Goal: Task Accomplishment & Management: Manage account settings

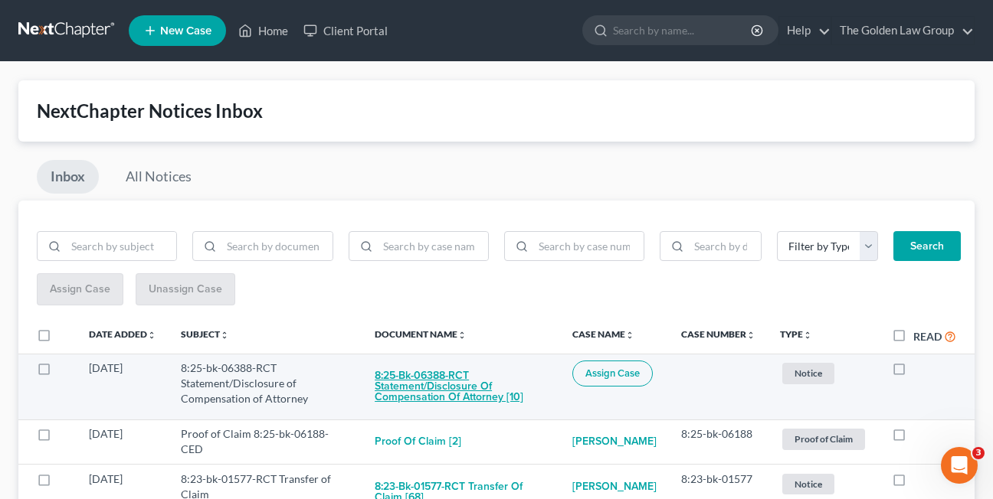
click at [440, 391] on button "8:25-bk-06388-RCT Statement/Disclosure of Compensation of Attorney [10]" at bounding box center [461, 387] width 173 height 52
checkbox input "true"
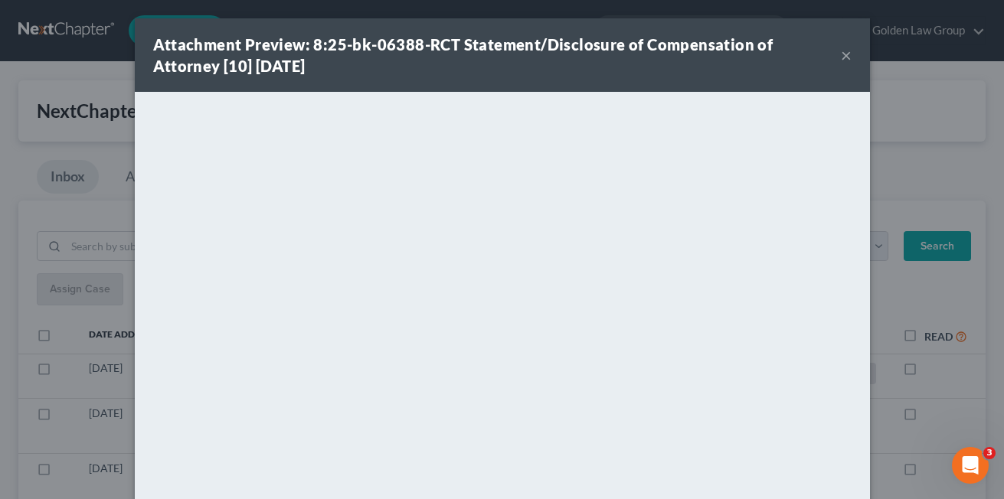
click at [797, 83] on div "Attachment Preview: 8:25-bk-06388-RCT Statement/Disclosure of Compensation of A…" at bounding box center [502, 55] width 735 height 74
click at [841, 59] on button "×" at bounding box center [846, 55] width 11 height 18
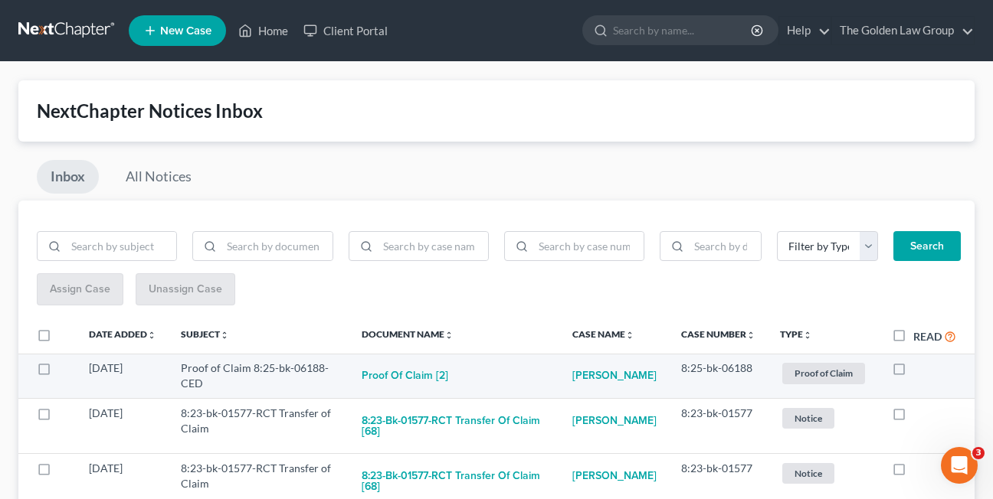
click at [913, 372] on label at bounding box center [913, 372] width 0 height 0
click at [919, 371] on input "checkbox" at bounding box center [924, 366] width 10 height 10
checkbox input "true"
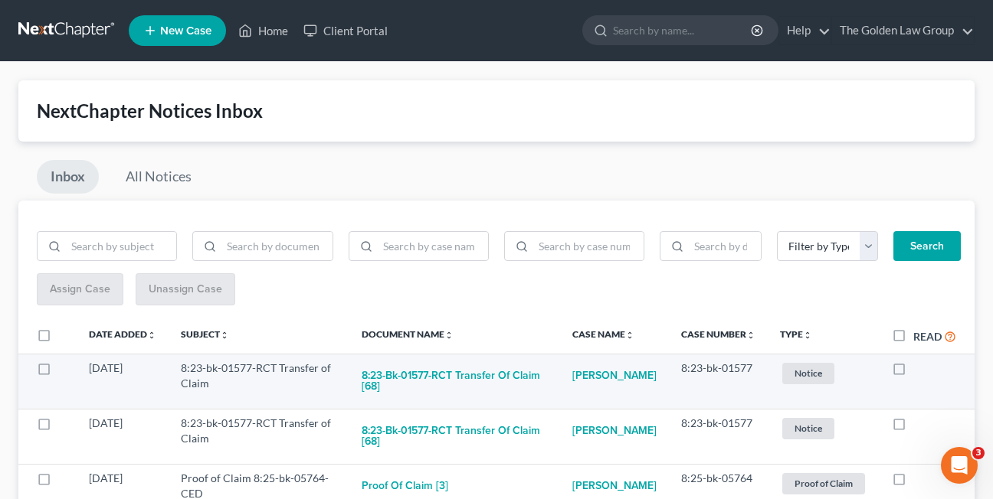
click at [913, 372] on label at bounding box center [913, 372] width 0 height 0
click at [919, 369] on input "checkbox" at bounding box center [924, 366] width 10 height 10
checkbox input "true"
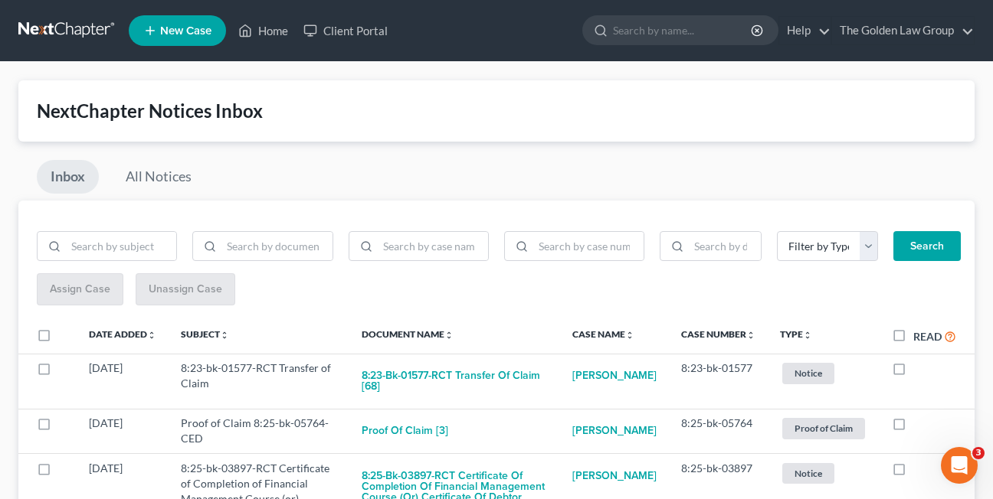
click at [913, 372] on label at bounding box center [913, 372] width 0 height 0
click at [919, 369] on input "checkbox" at bounding box center [924, 366] width 10 height 10
checkbox input "true"
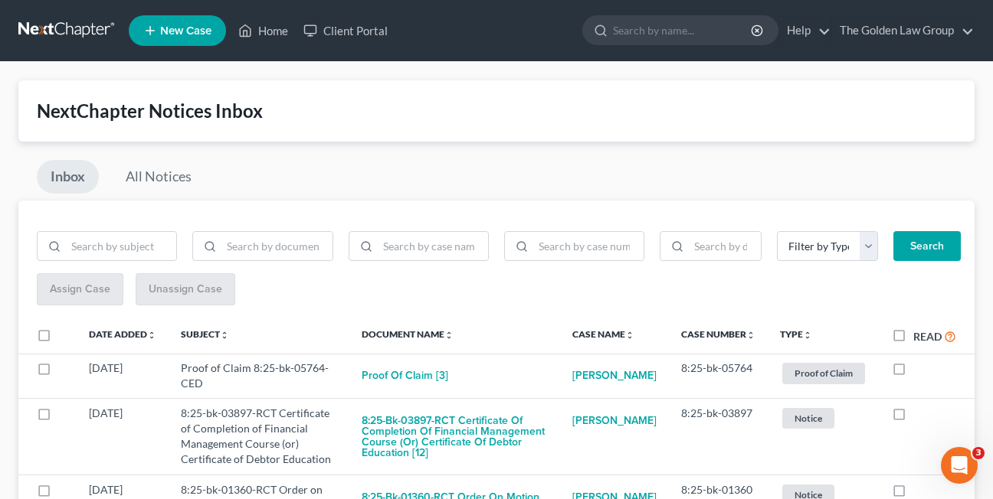
click at [913, 372] on label at bounding box center [913, 372] width 0 height 0
click at [919, 369] on input "checkbox" at bounding box center [924, 366] width 10 height 10
checkbox input "true"
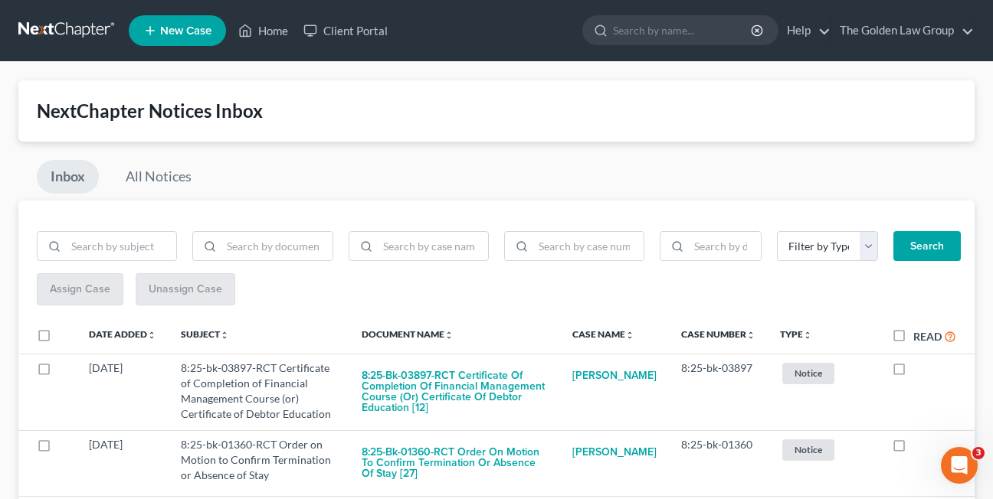
click at [913, 372] on label at bounding box center [913, 372] width 0 height 0
click at [919, 369] on input "checkbox" at bounding box center [924, 366] width 10 height 10
checkbox input "true"
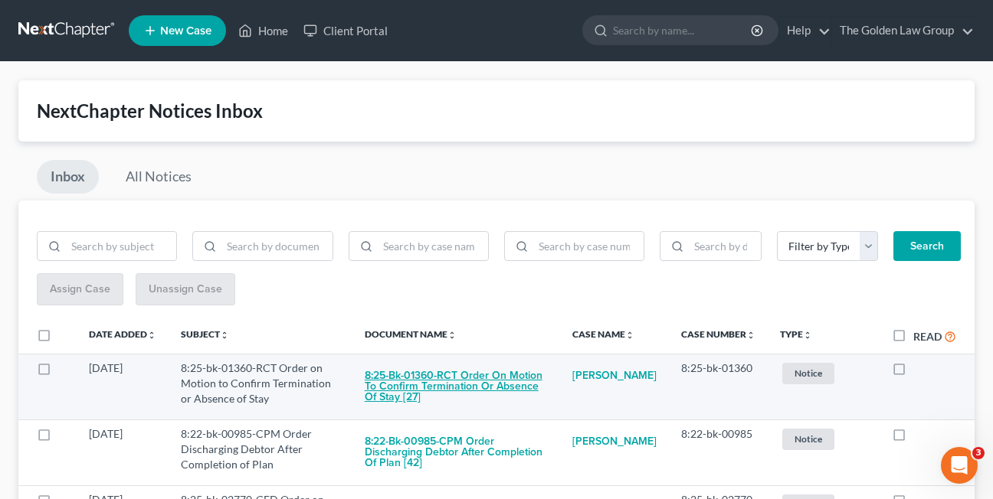
click at [430, 375] on button "8:25-bk-01360-RCT Order on Motion to Confirm Termination or Absence of Stay [27]" at bounding box center [456, 387] width 183 height 52
checkbox input "true"
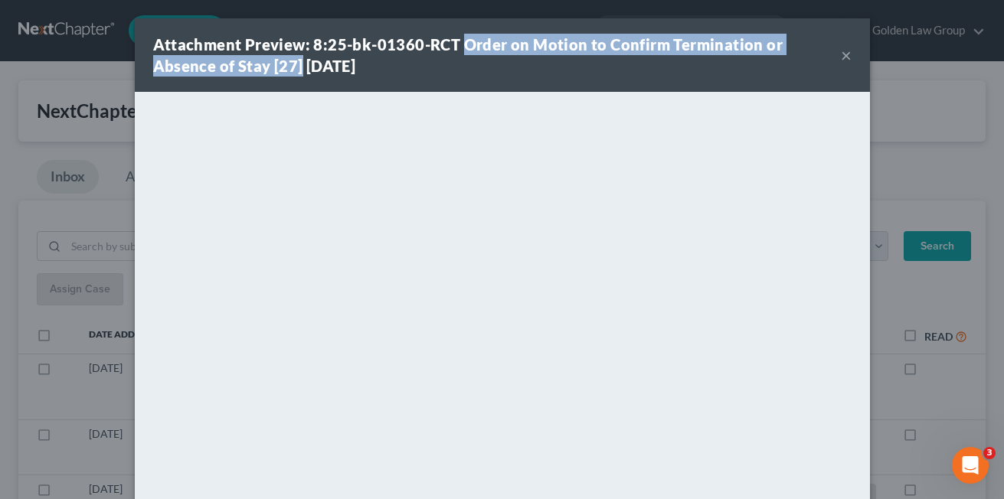
drag, startPoint x: 459, startPoint y: 45, endPoint x: 227, endPoint y: 65, distance: 233.0
click at [227, 65] on strong "Attachment Preview: 8:25-bk-01360-RCT Order on Motion to Confirm Termination or…" at bounding box center [468, 55] width 630 height 40
copy strong "Order on Motion to Confirm Termination or Absence of Stay [27]"
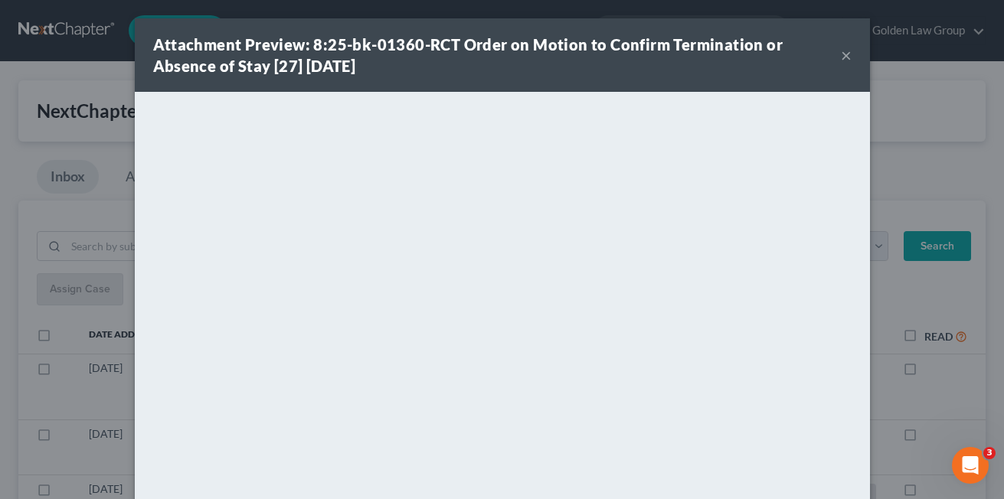
click at [416, 73] on div "Attachment Preview: 8:25-bk-01360-RCT Order on Motion to Confirm Termination or…" at bounding box center [497, 55] width 688 height 43
click at [842, 57] on button "×" at bounding box center [846, 55] width 11 height 18
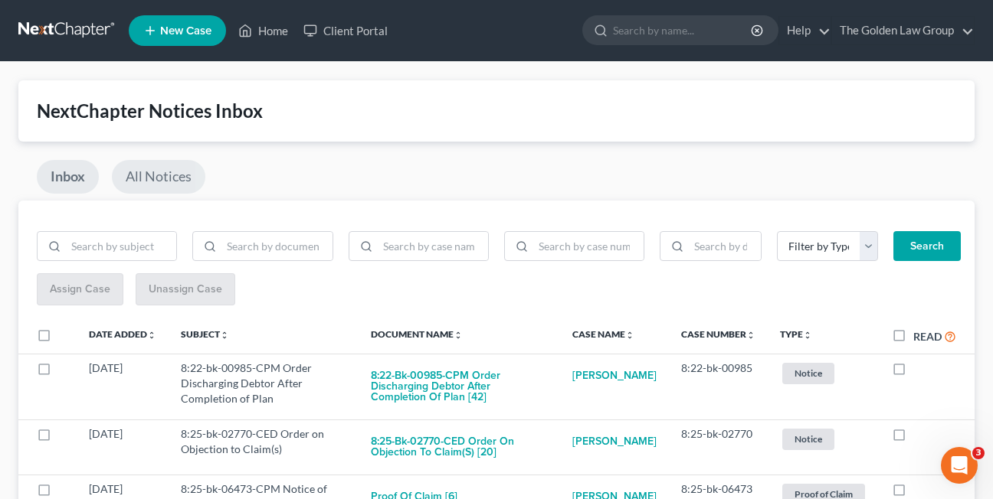
click at [149, 182] on link "All Notices" at bounding box center [158, 177] width 93 height 34
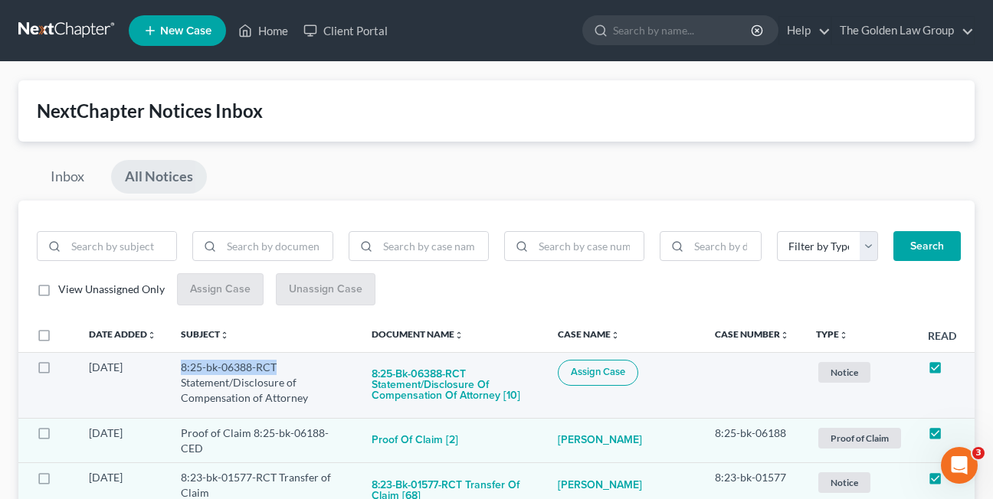
drag, startPoint x: 182, startPoint y: 370, endPoint x: 281, endPoint y: 363, distance: 99.8
click at [281, 363] on td "8:25-bk-06388-RCT Statement/Disclosure of Compensation of Attorney" at bounding box center [264, 385] width 191 height 66
copy td "8:25-bk-06388-RCT"
click at [512, 185] on div "Inbox All Notices" at bounding box center [496, 180] width 956 height 41
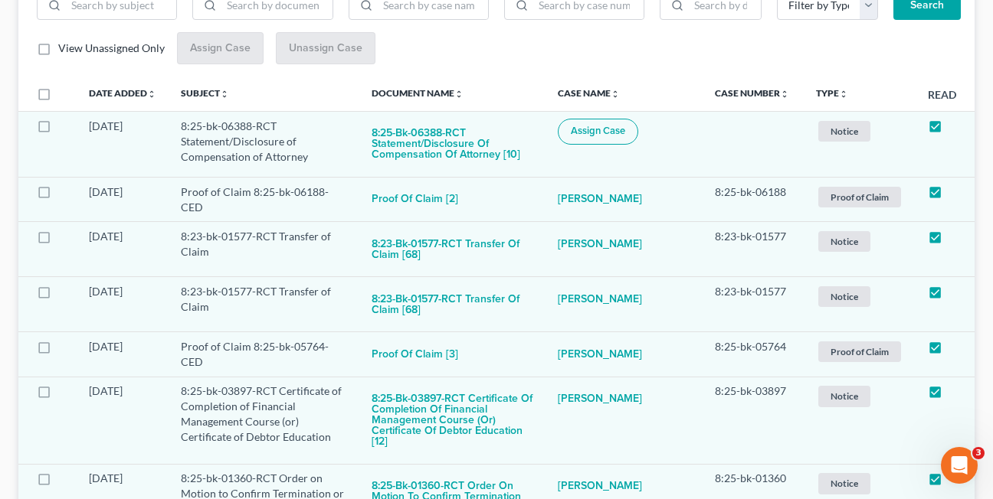
scroll to position [337, 0]
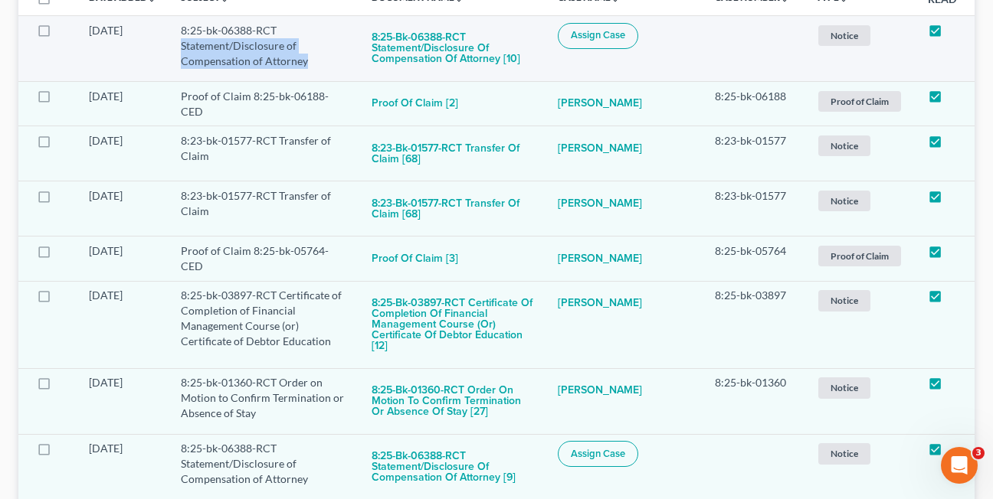
drag, startPoint x: 181, startPoint y: 49, endPoint x: 311, endPoint y: 67, distance: 131.5
click at [311, 67] on td "8:25-bk-06388-RCT Statement/Disclosure of Compensation of Attorney" at bounding box center [264, 48] width 191 height 66
copy td "Statement/Disclosure of Compensation of Attorney"
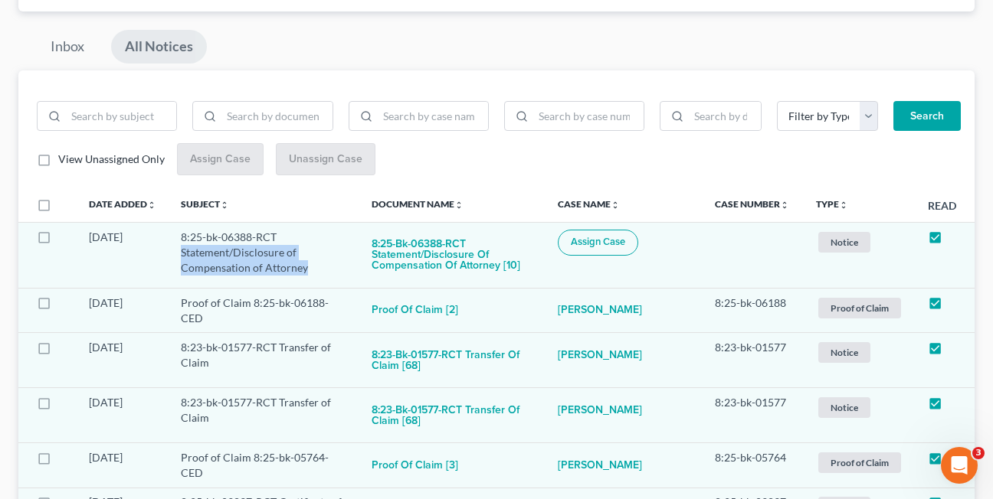
scroll to position [114, 0]
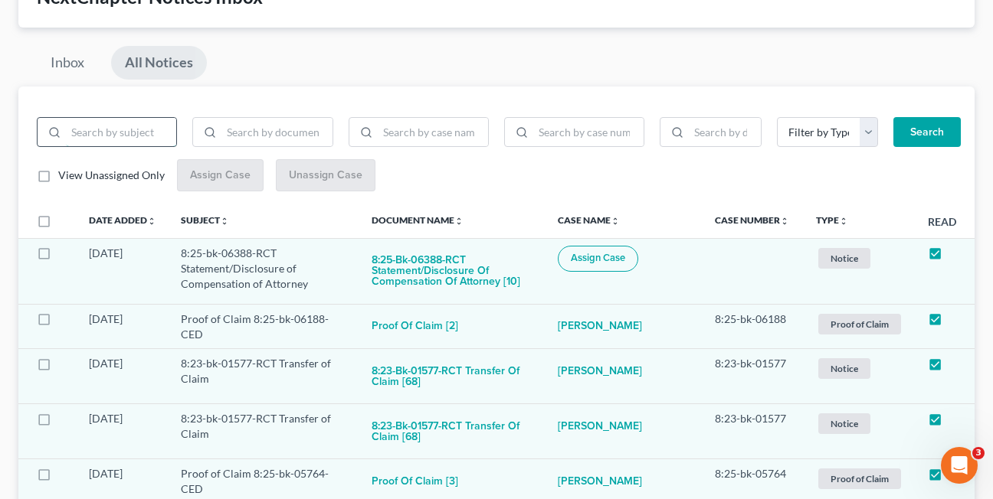
click at [106, 130] on input "search" at bounding box center [121, 132] width 110 height 29
paste input "Statement/Disclosure of Compensation of Attorney"
click at [893, 117] on button "Search" at bounding box center [926, 132] width 67 height 31
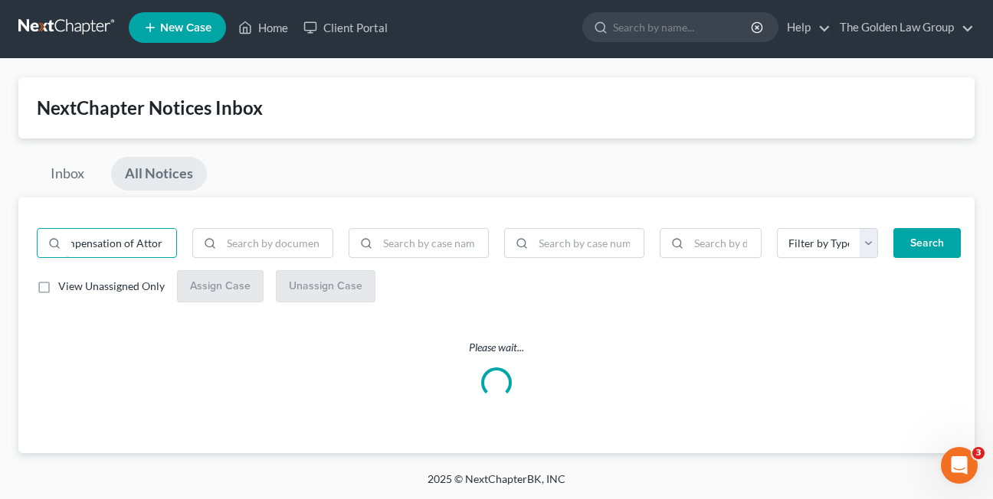
scroll to position [0, 150]
drag, startPoint x: 68, startPoint y: 247, endPoint x: 179, endPoint y: 245, distance: 111.1
click at [179, 245] on div "Statement/Disclosure of Compensation of Attorney" at bounding box center [107, 243] width 156 height 31
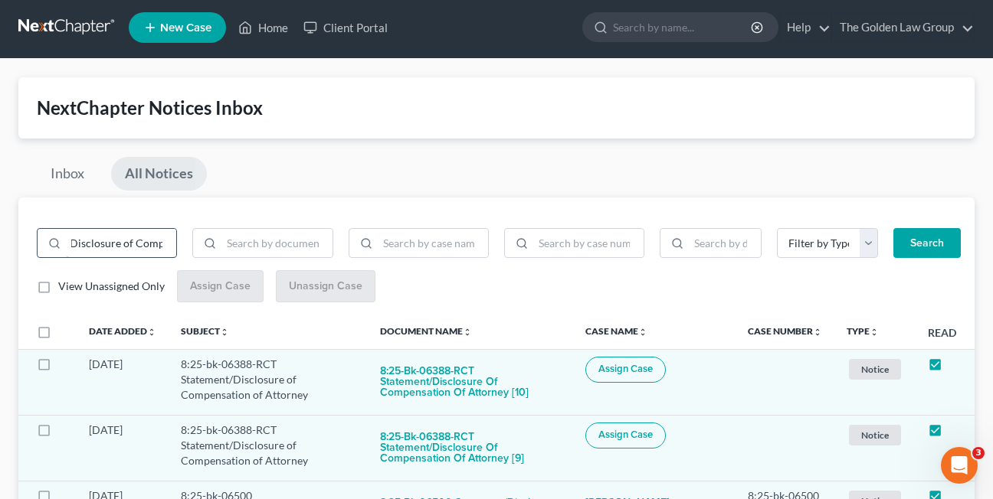
scroll to position [0, 0]
drag, startPoint x: 120, startPoint y: 243, endPoint x: 52, endPoint y: 242, distance: 68.2
click at [52, 242] on div "Statement/Disclosure of Comp" at bounding box center [107, 243] width 140 height 31
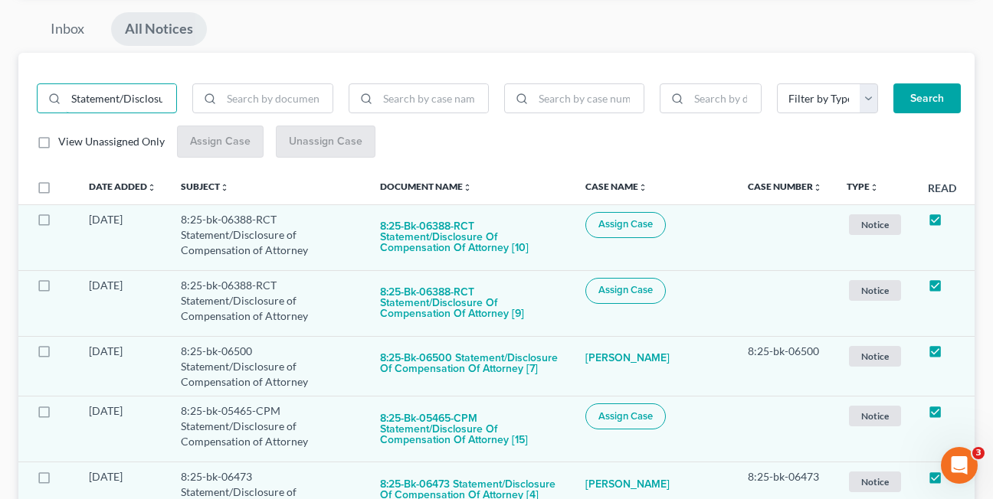
scroll to position [153, 0]
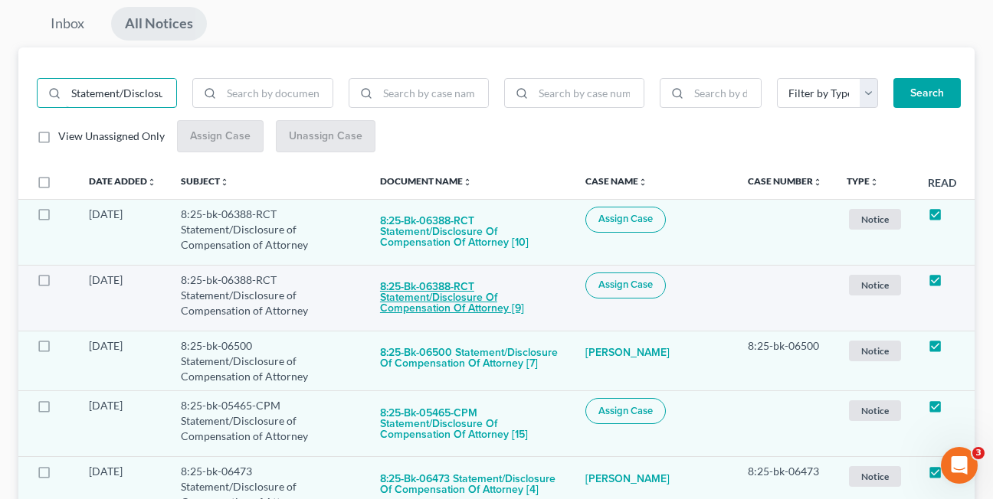
type input "Statement/Disclosure of Comp"
click at [417, 303] on button "8:25-bk-06388-RCT Statement/Disclosure of Compensation of Attorney [9]" at bounding box center [470, 299] width 181 height 52
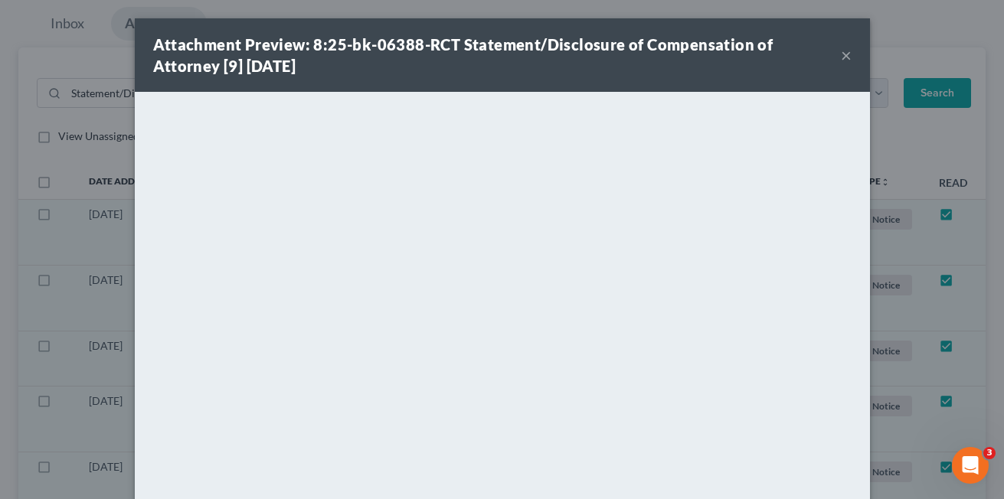
click at [841, 56] on button "×" at bounding box center [846, 55] width 11 height 18
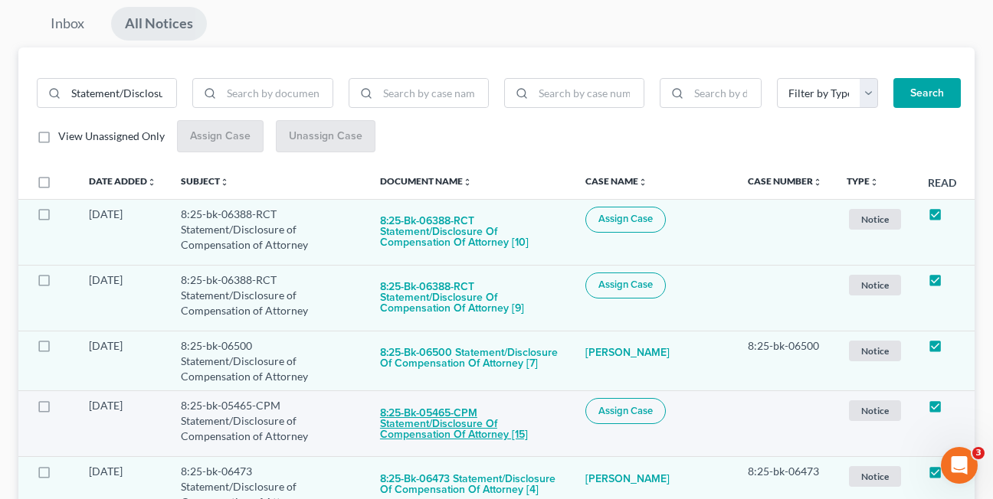
click at [424, 412] on button "8:25-bk-05465-CPM Statement/Disclosure of Compensation of Attorney [15]" at bounding box center [470, 424] width 181 height 52
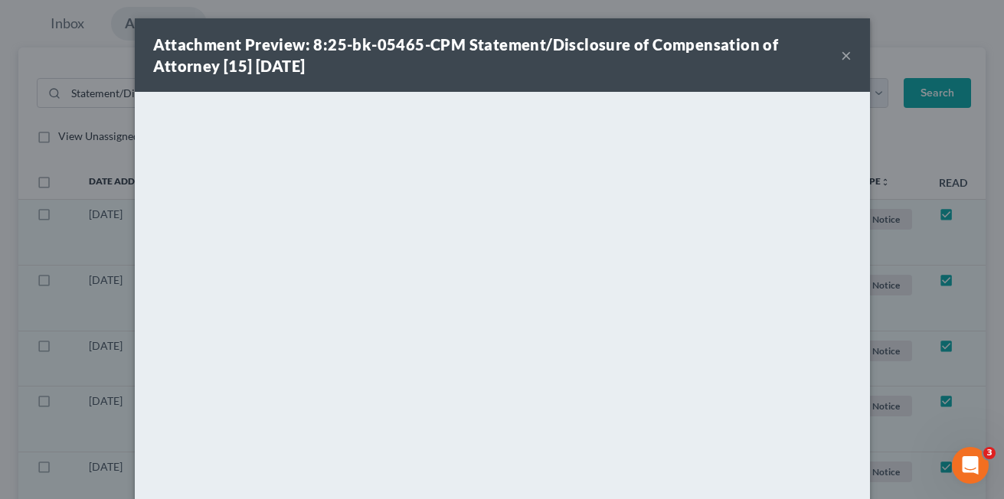
click at [841, 52] on button "×" at bounding box center [846, 55] width 11 height 18
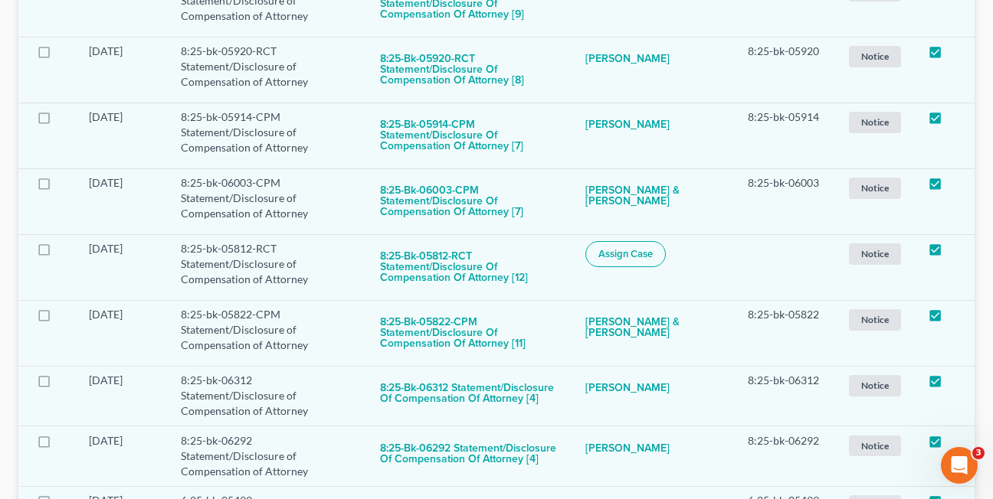
scroll to position [1184, 0]
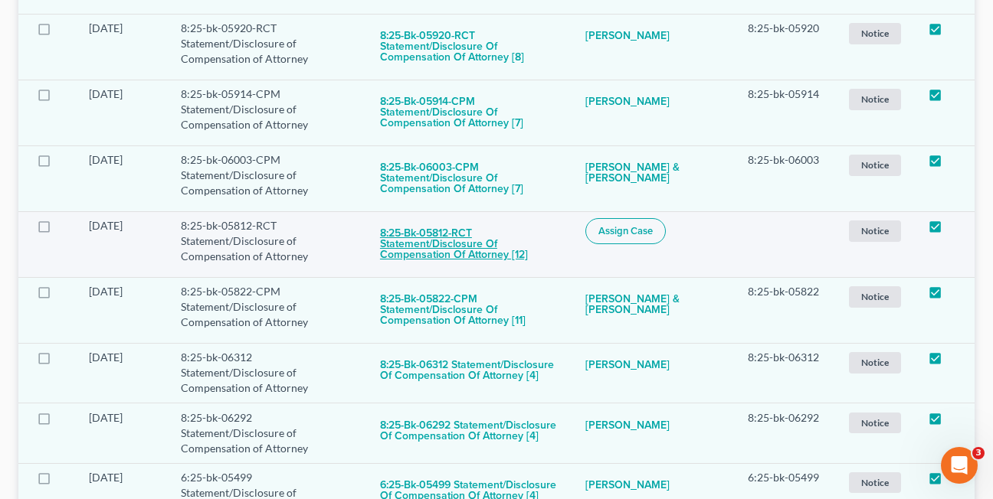
click at [444, 236] on button "8:25-bk-05812-RCT Statement/Disclosure of Compensation of Attorney [12]" at bounding box center [470, 244] width 181 height 52
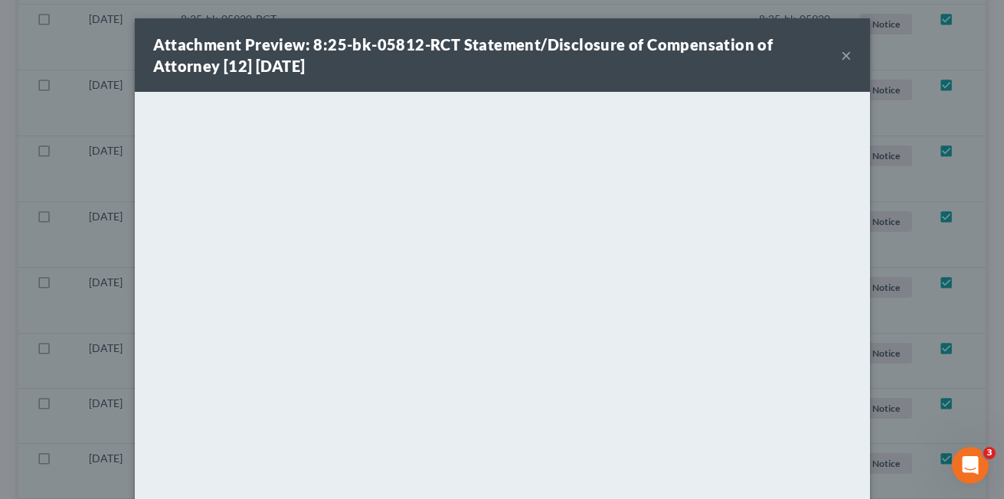
click at [841, 57] on button "×" at bounding box center [846, 55] width 11 height 18
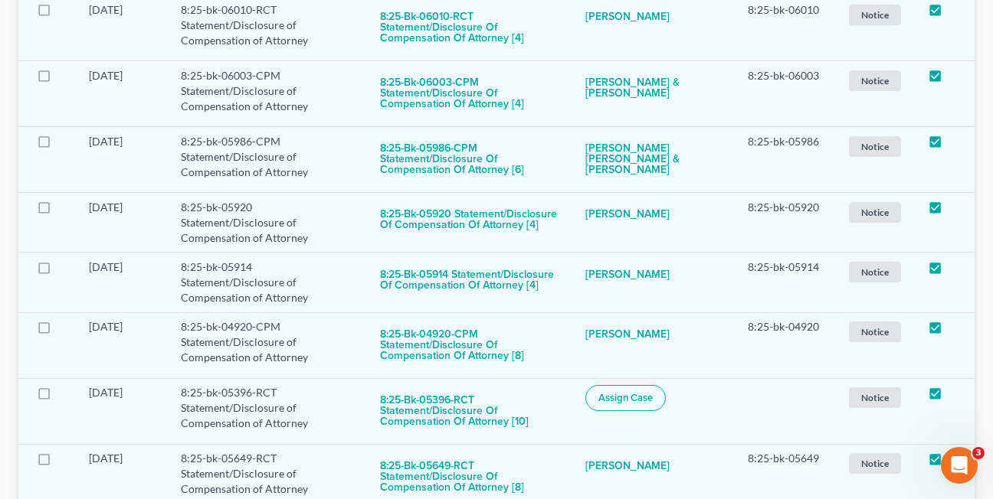
scroll to position [2241, 0]
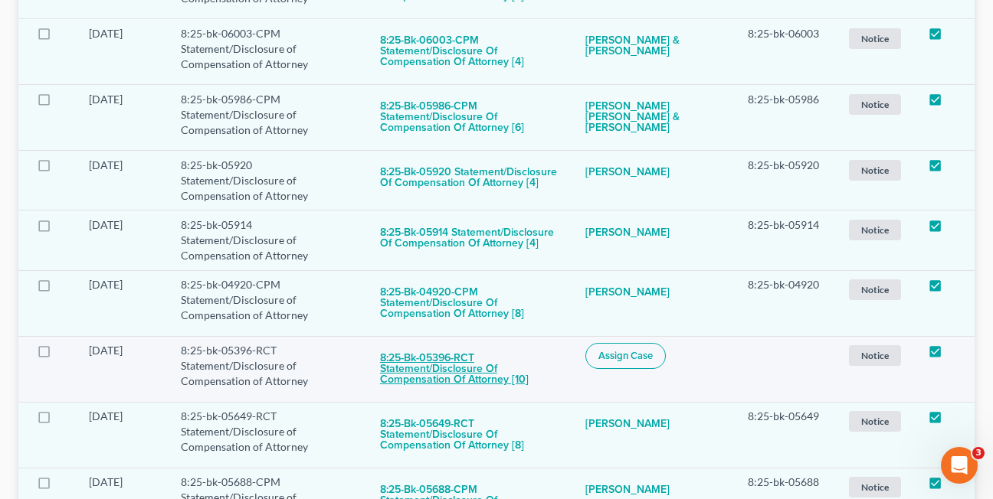
click at [432, 343] on button "8:25-bk-05396-RCT Statement/Disclosure of Compensation of Attorney [10]" at bounding box center [470, 369] width 181 height 52
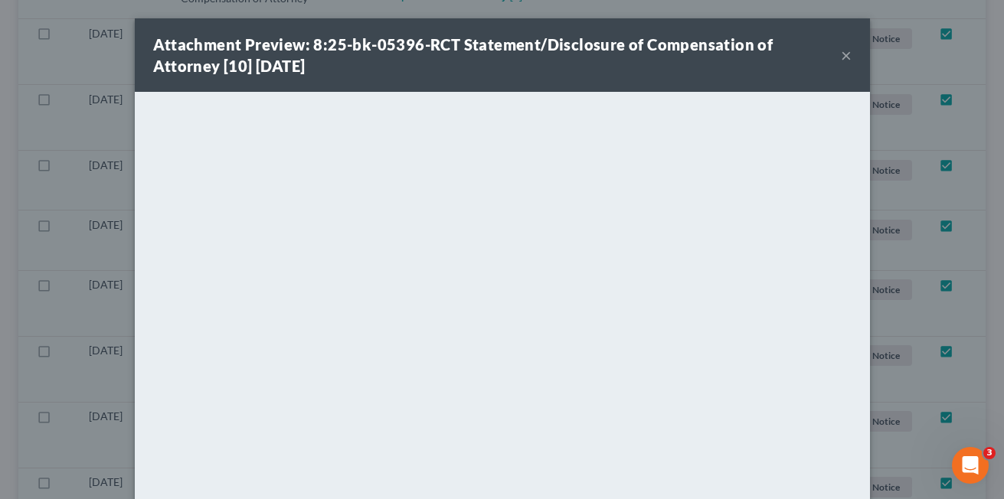
click at [841, 57] on button "×" at bounding box center [846, 55] width 11 height 18
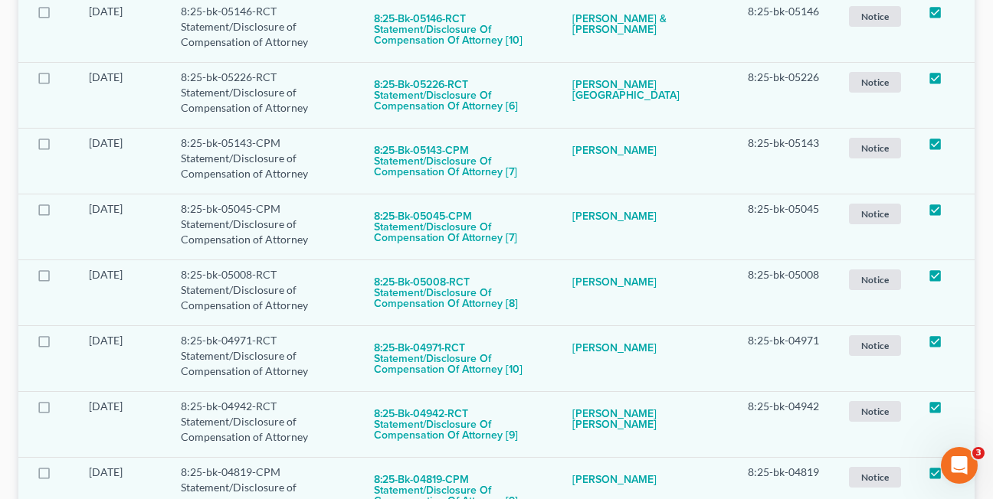
scroll to position [4087, 0]
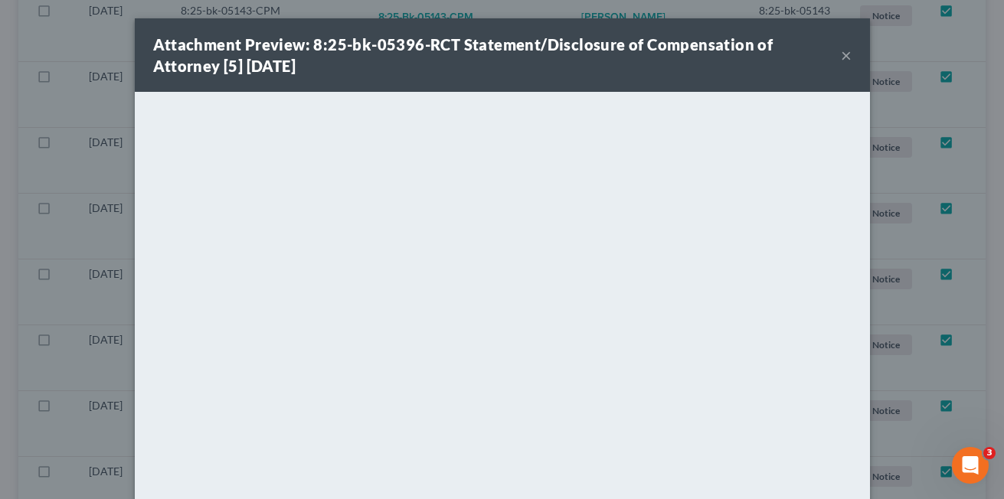
click at [841, 55] on button "×" at bounding box center [846, 55] width 11 height 18
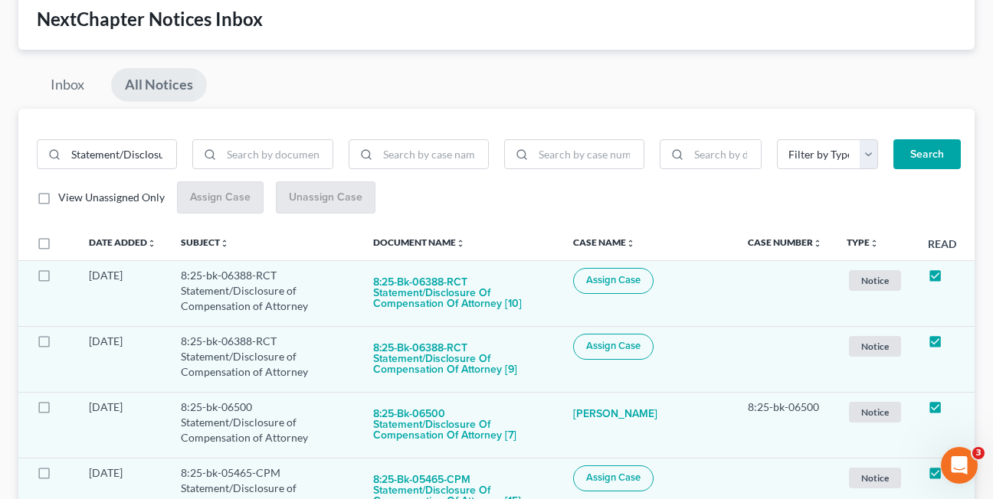
scroll to position [0, 0]
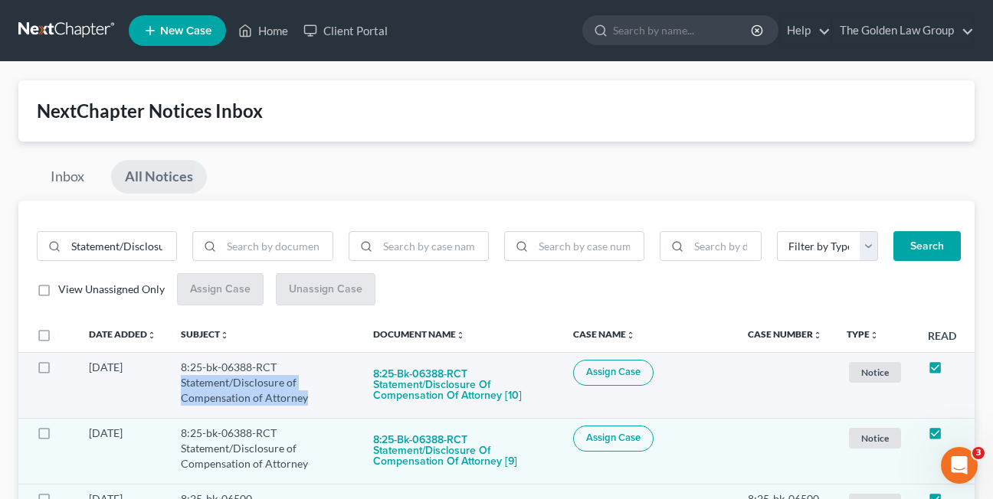
drag, startPoint x: 184, startPoint y: 381, endPoint x: 304, endPoint y: 398, distance: 121.4
click at [306, 398] on td "8:25-bk-06388-RCT Statement/Disclosure of Compensation of Attorney" at bounding box center [265, 385] width 192 height 66
copy td "Statement/Disclosure of Compensation of Attorney"
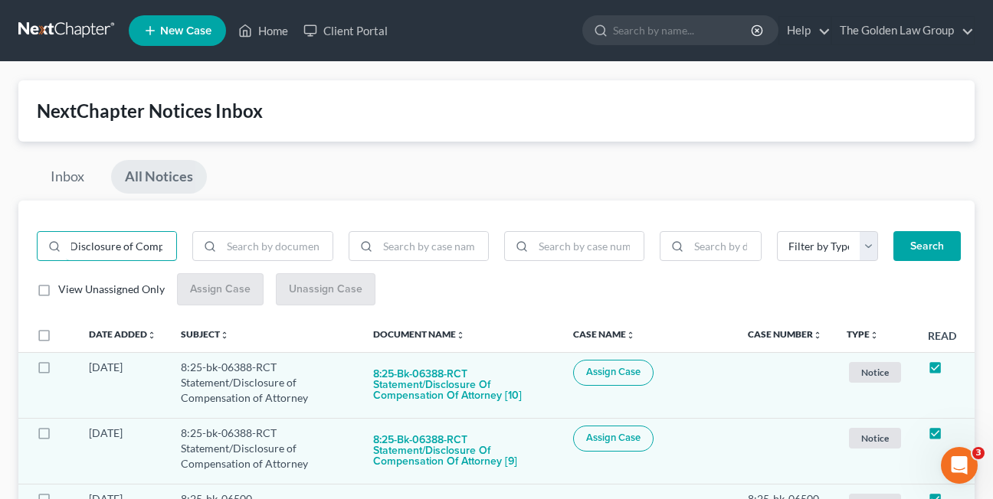
drag, startPoint x: 68, startPoint y: 246, endPoint x: 188, endPoint y: 252, distance: 119.7
click at [188, 252] on div "Statement/Disclosure of Comp" at bounding box center [262, 252] width 467 height 43
click at [254, 246] on input "search" at bounding box center [276, 246] width 110 height 29
paste input "Statement/Disclosure of Compensation of Attorney"
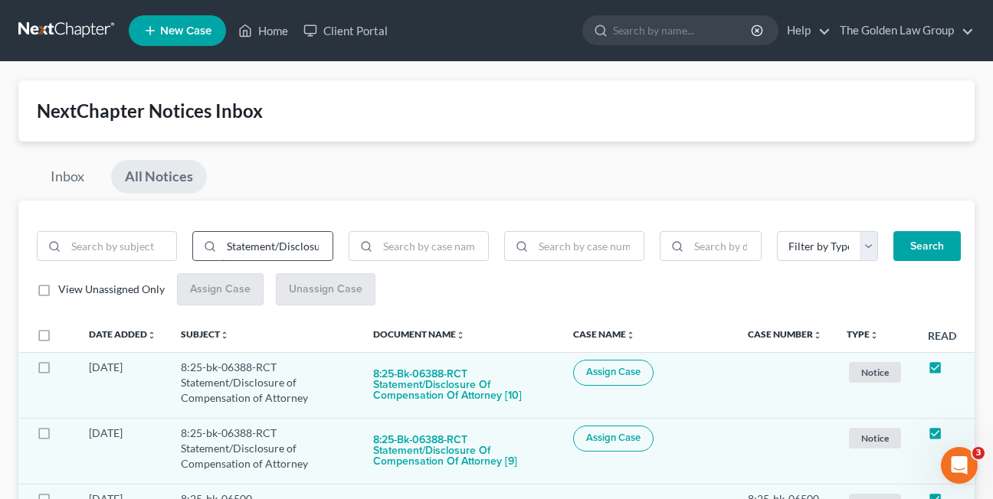
type input "Statement/Disclosure of Compensation of Attorney"
click at [893, 231] on button "Search" at bounding box center [926, 246] width 67 height 31
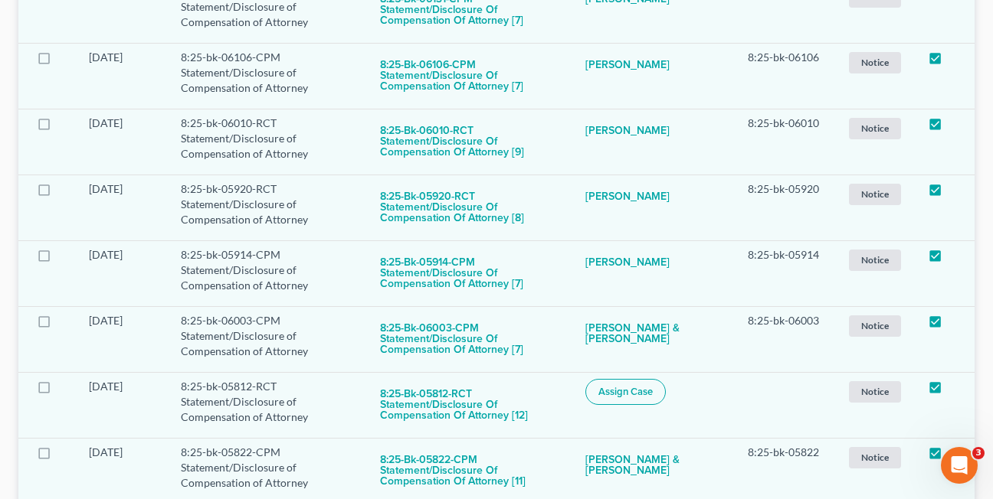
scroll to position [1042, 0]
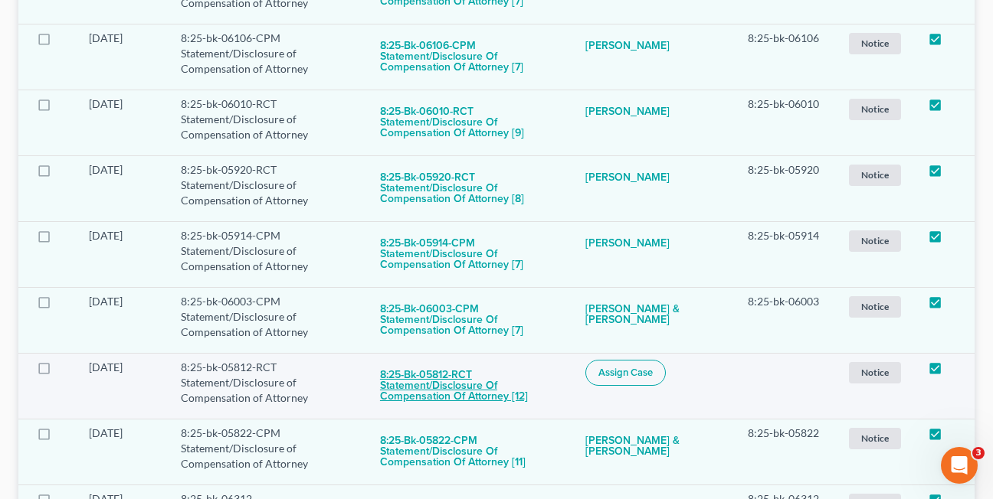
click at [428, 385] on button "8:25-bk-05812-RCT Statement/Disclosure of Compensation of Attorney [12]" at bounding box center [470, 386] width 181 height 52
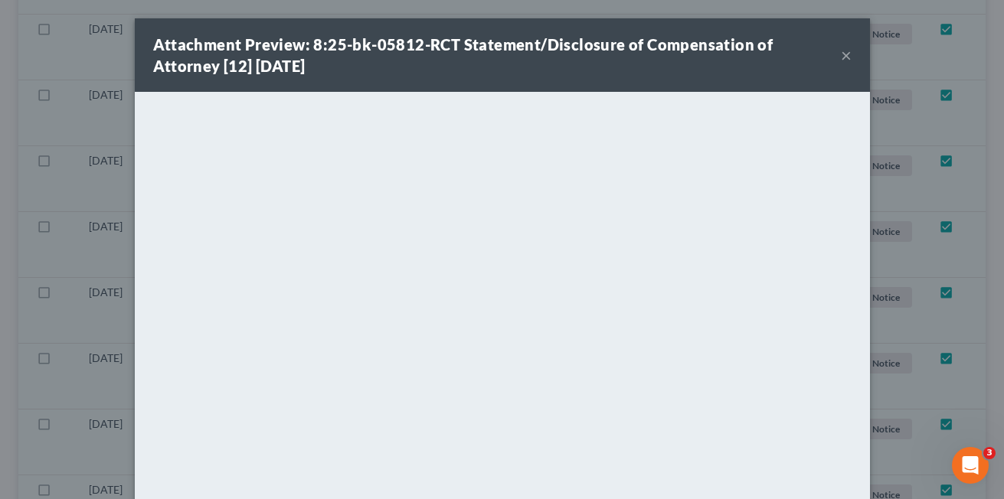
click at [842, 52] on button "×" at bounding box center [846, 55] width 11 height 18
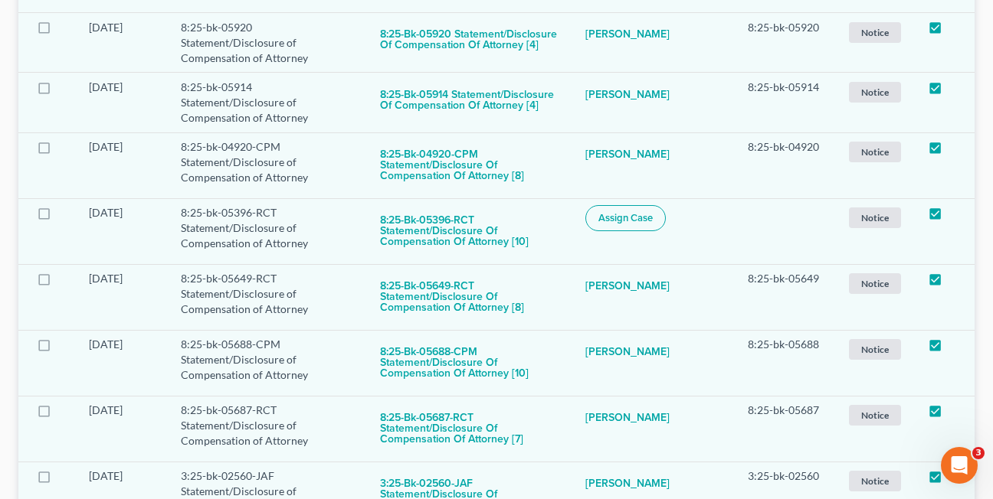
scroll to position [2493, 0]
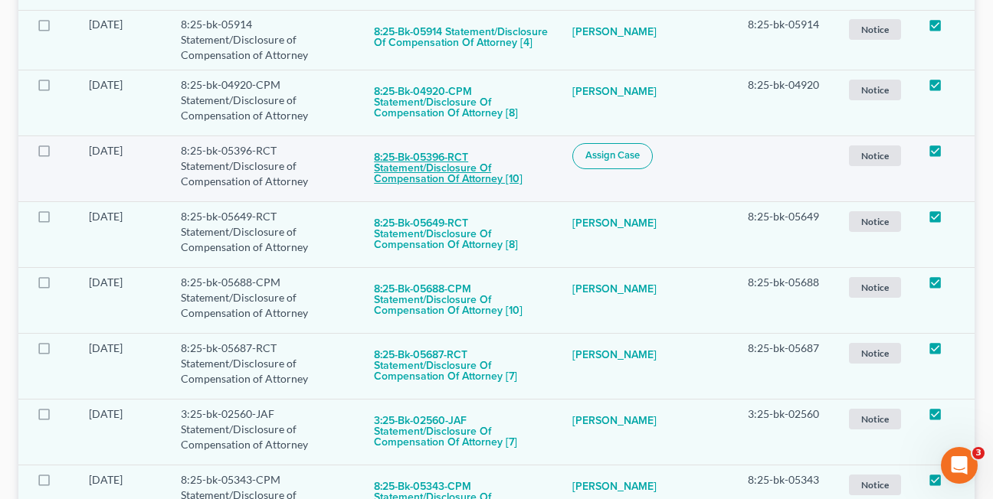
click at [447, 143] on button "8:25-bk-05396-RCT Statement/Disclosure of Compensation of Attorney [10]" at bounding box center [461, 169] width 174 height 52
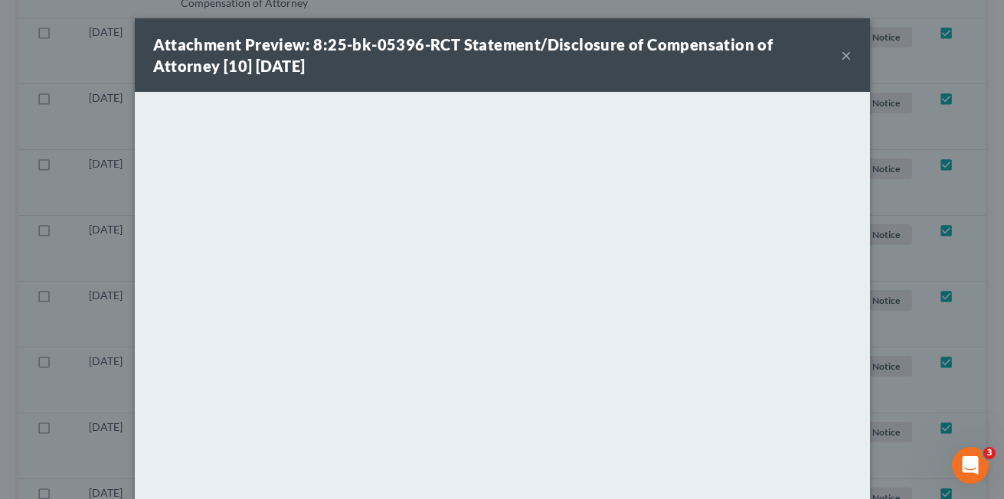
click at [841, 60] on button "×" at bounding box center [846, 55] width 11 height 18
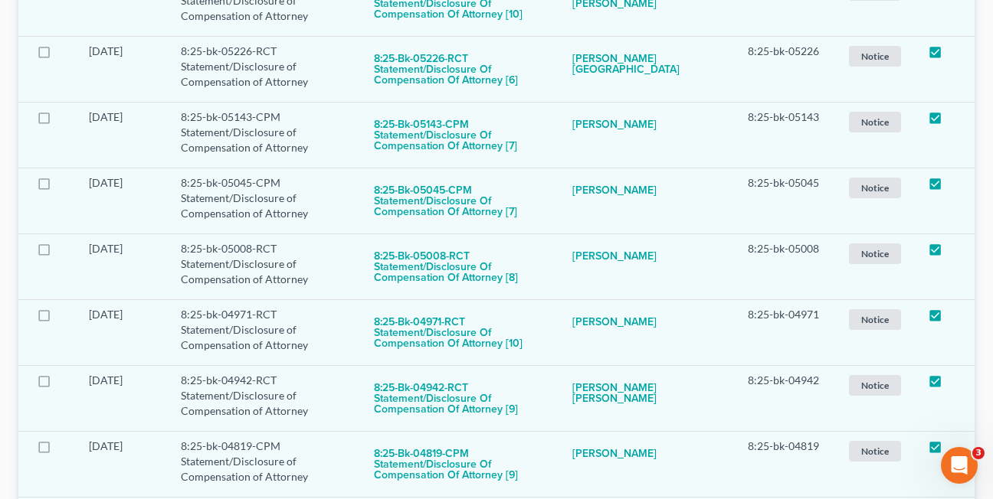
scroll to position [4145, 0]
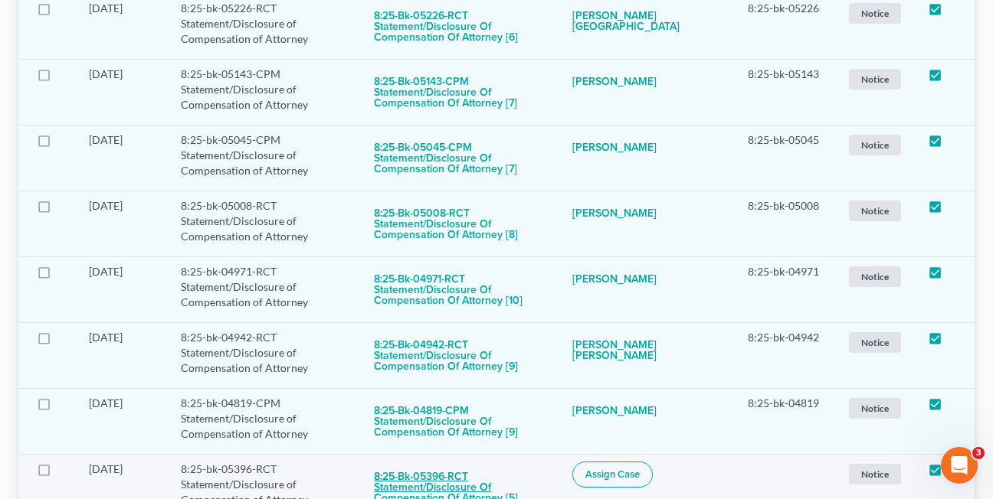
click at [457, 462] on button "8:25-bk-05396-RCT Statement/Disclosure of Compensation of Attorney [5]" at bounding box center [461, 488] width 174 height 52
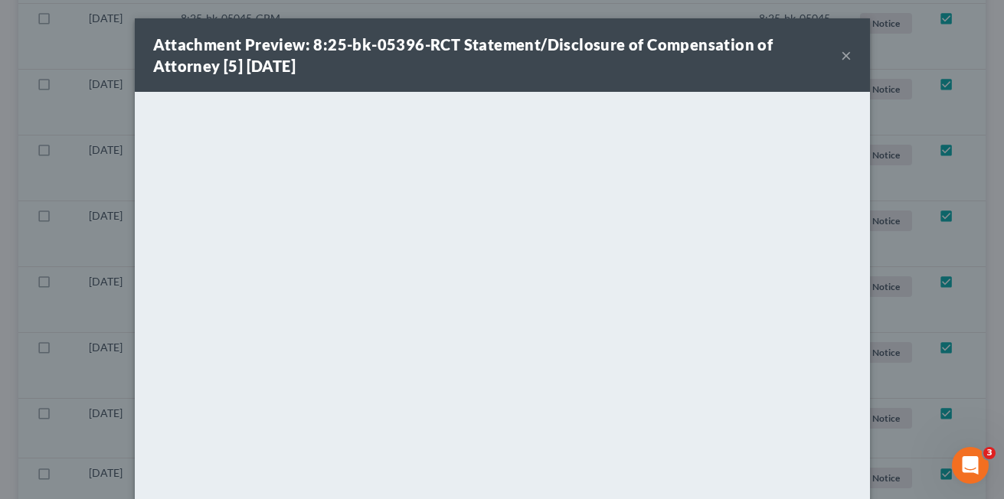
click at [841, 55] on button "×" at bounding box center [846, 55] width 11 height 18
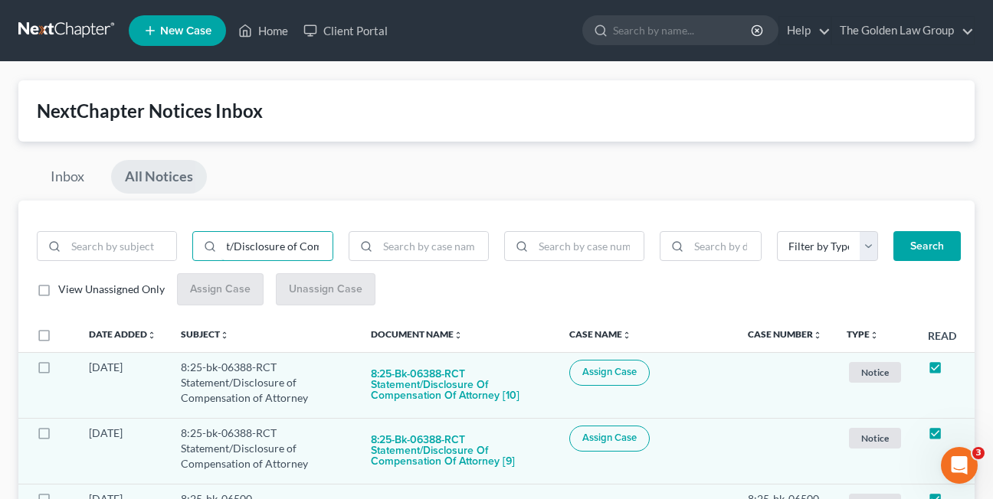
scroll to position [0, 150]
drag, startPoint x: 227, startPoint y: 248, endPoint x: 347, endPoint y: 250, distance: 120.3
click at [347, 250] on div "Statement/Disclosure of Compensation of Attorney" at bounding box center [262, 252] width 467 height 43
click at [568, 251] on input "search" at bounding box center [588, 246] width 110 height 29
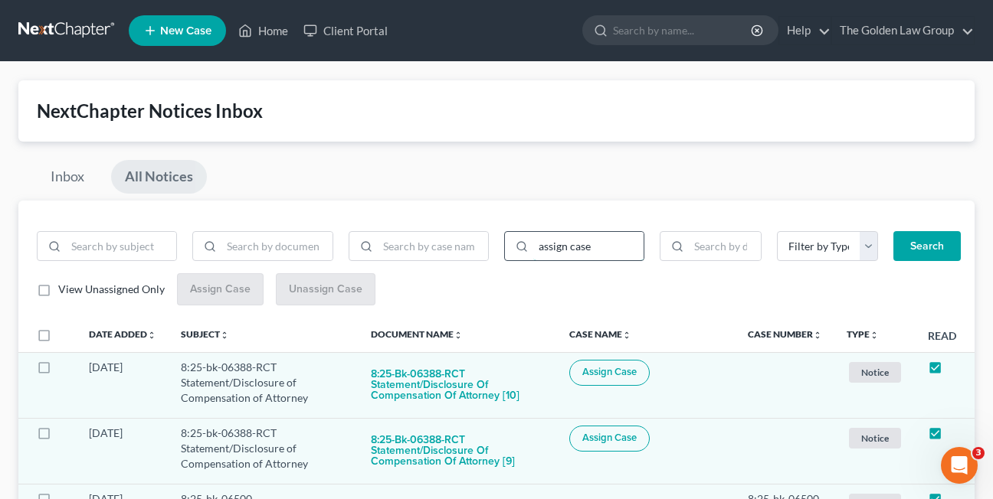
type input "assign case"
click at [893, 231] on button "Search" at bounding box center [926, 246] width 67 height 31
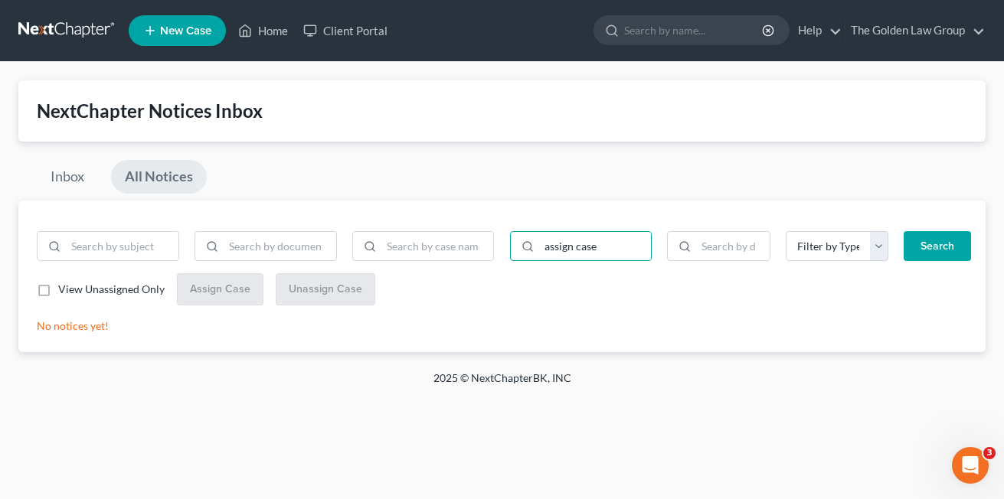
click at [158, 178] on link "All Notices" at bounding box center [159, 177] width 96 height 34
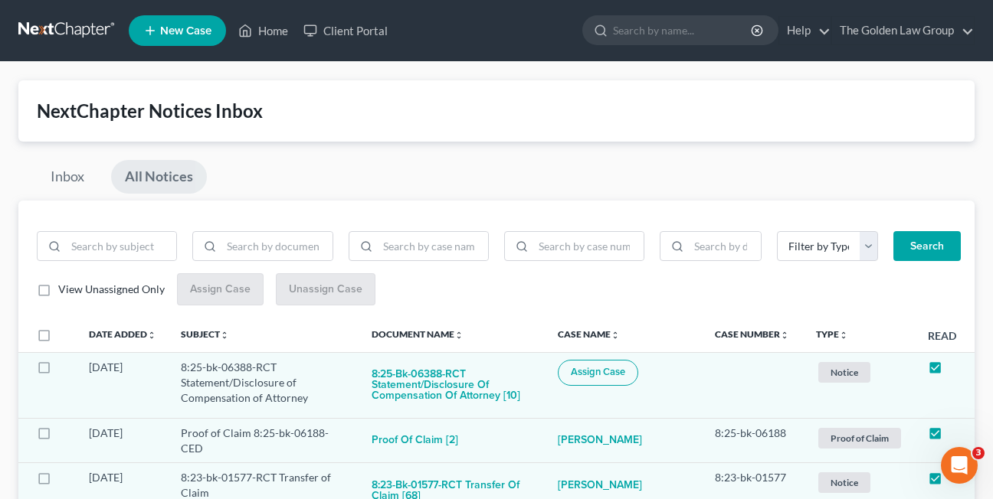
click at [517, 182] on div "Inbox All Notices" at bounding box center [496, 180] width 956 height 41
drag, startPoint x: 182, startPoint y: 381, endPoint x: 309, endPoint y: 404, distance: 129.1
click at [309, 404] on td "8:25-bk-06388-RCT Statement/Disclosure of Compensation of Attorney" at bounding box center [264, 385] width 191 height 66
copy td "Statement/Disclosure of Compensation of Attorney"
click at [127, 250] on input "search" at bounding box center [121, 246] width 110 height 29
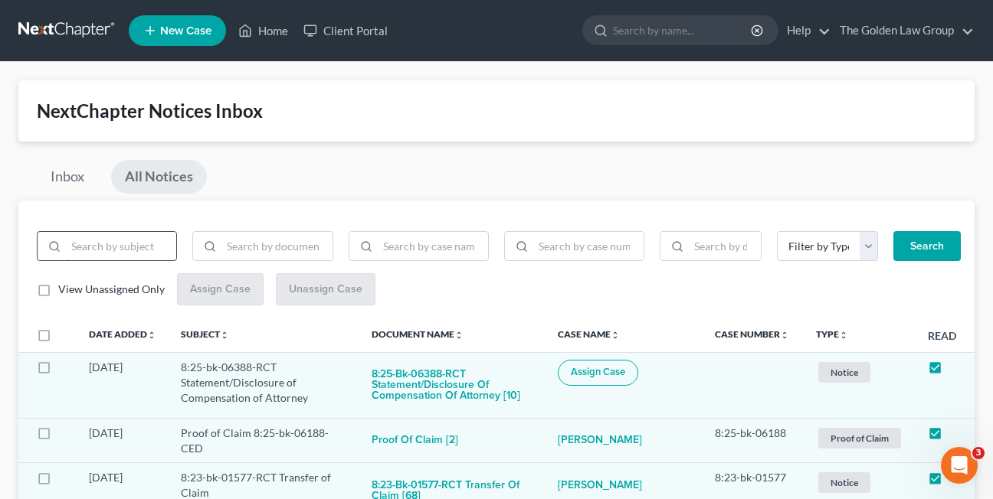
paste input "Statement/Disclosure of Compensation of Attorney"
type input "Statement/Disclosure of Compensation of Attorney"
click at [893, 231] on button "Search" at bounding box center [926, 246] width 67 height 31
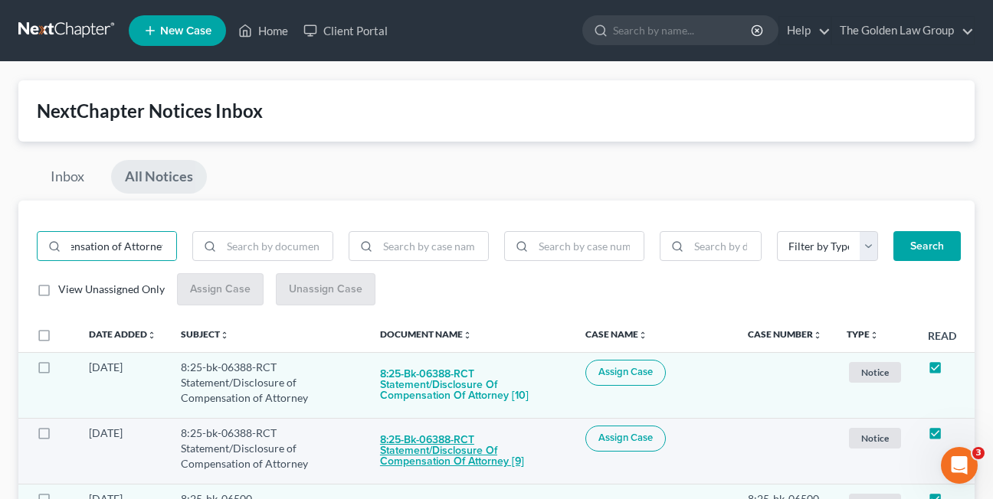
click at [429, 456] on button "8:25-bk-06388-RCT Statement/Disclosure of Compensation of Attorney [9]" at bounding box center [470, 452] width 181 height 52
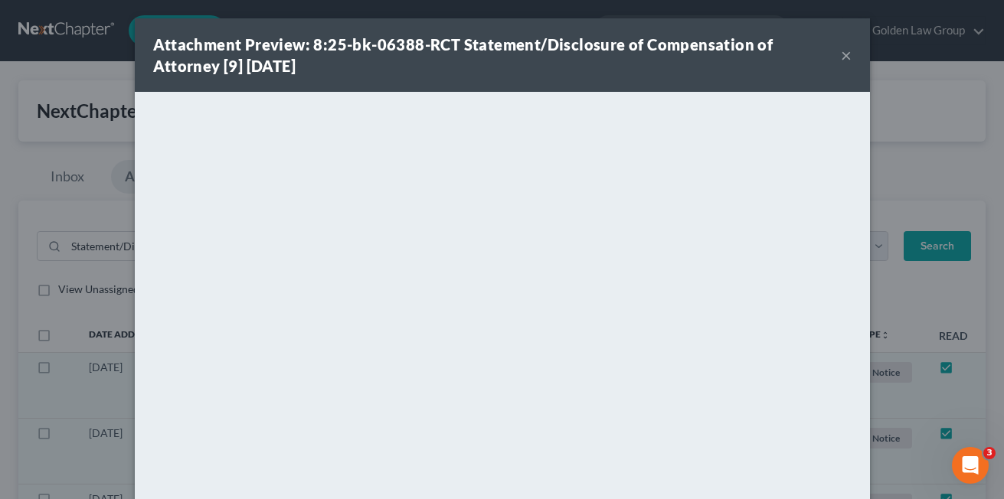
click at [841, 57] on button "×" at bounding box center [846, 55] width 11 height 18
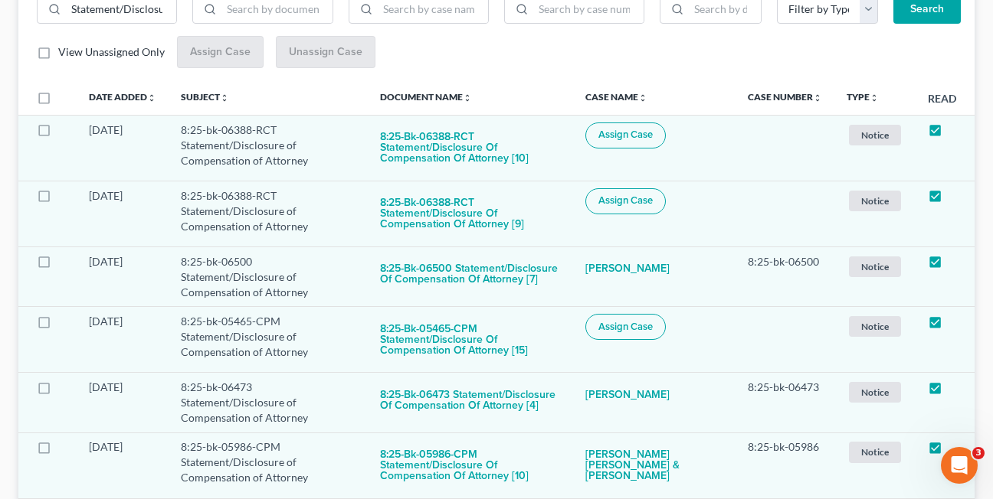
scroll to position [249, 0]
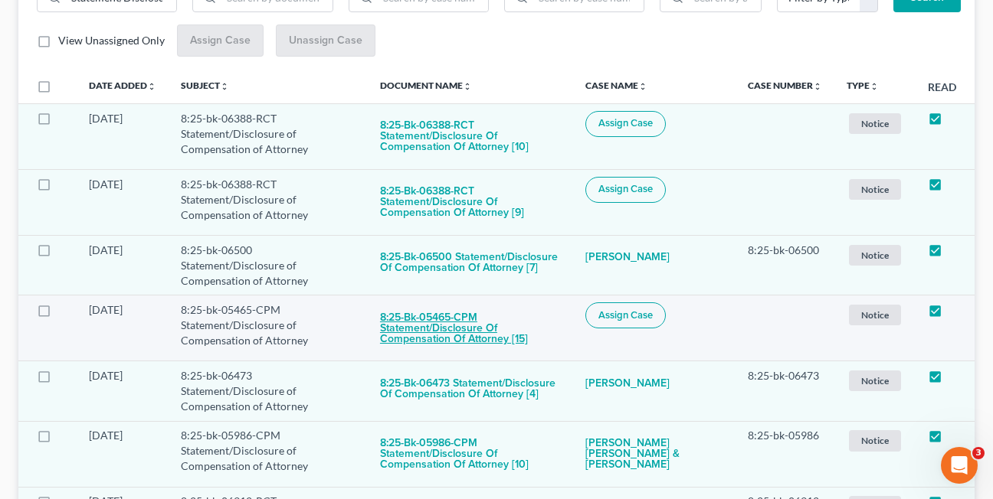
click at [427, 332] on button "8:25-bk-05465-CPM Statement/Disclosure of Compensation of Attorney [15]" at bounding box center [470, 329] width 181 height 52
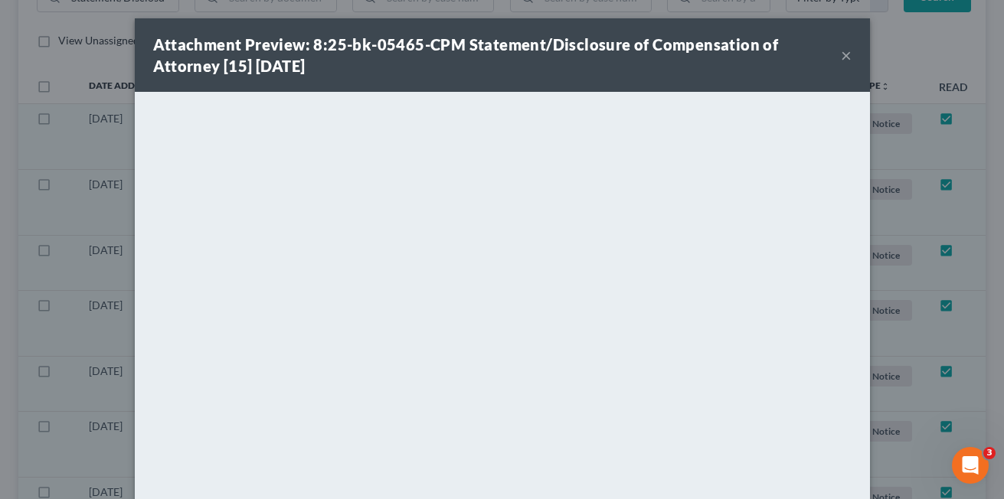
click at [841, 55] on button "×" at bounding box center [846, 55] width 11 height 18
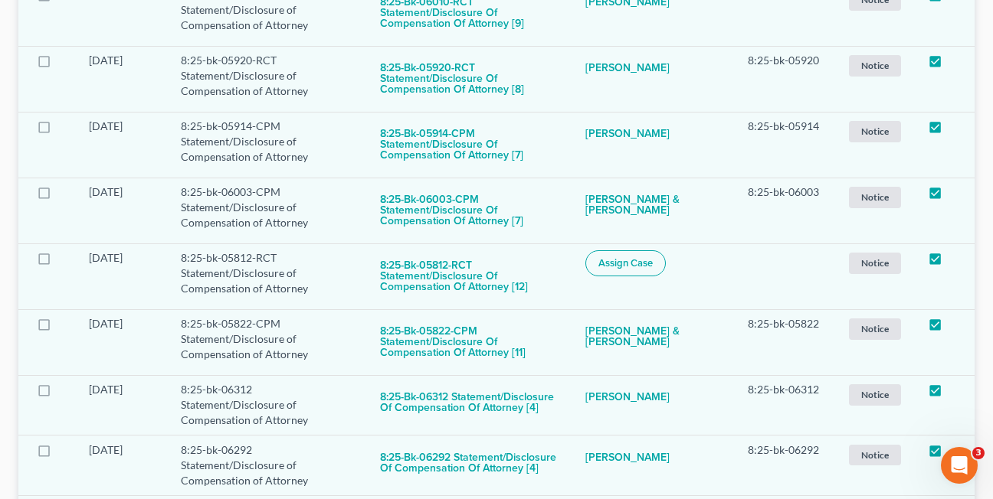
scroll to position [1169, 0]
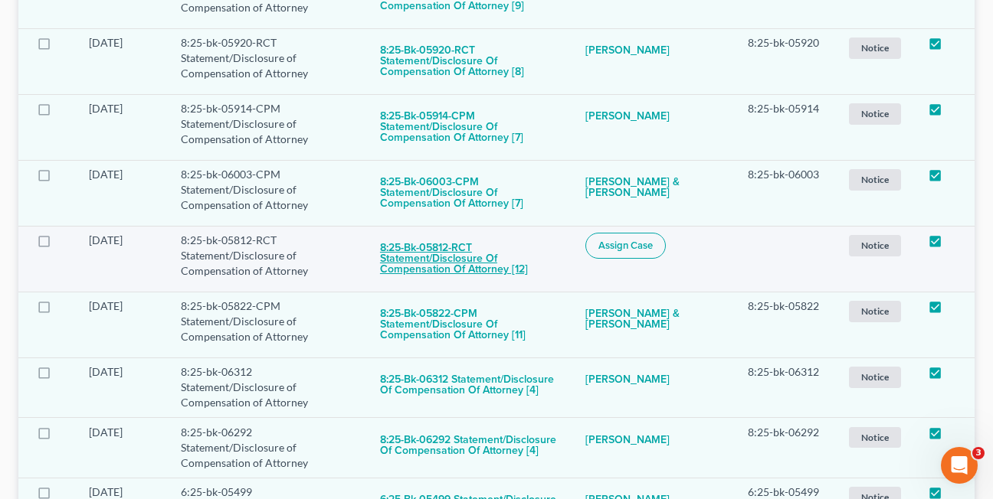
click at [401, 262] on button "8:25-bk-05812-RCT Statement/Disclosure of Compensation of Attorney [12]" at bounding box center [470, 259] width 181 height 52
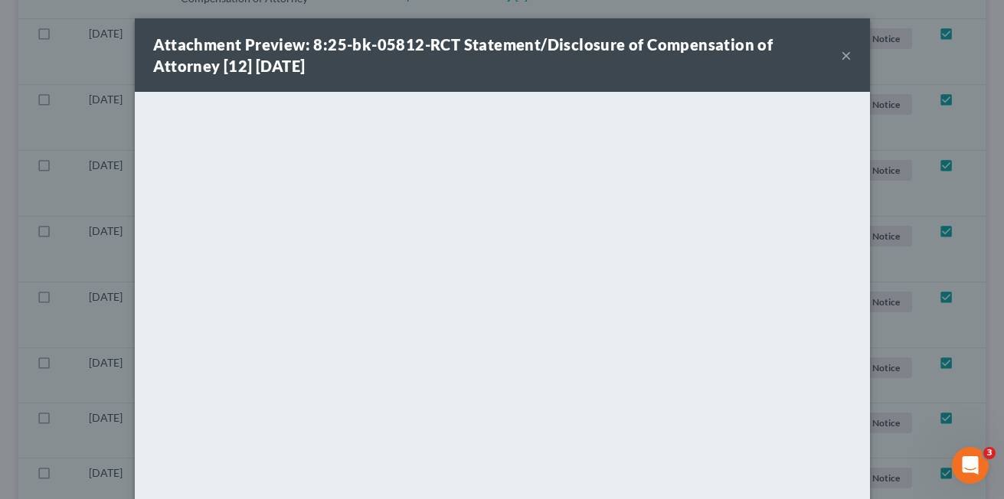
click at [841, 57] on button "×" at bounding box center [846, 55] width 11 height 18
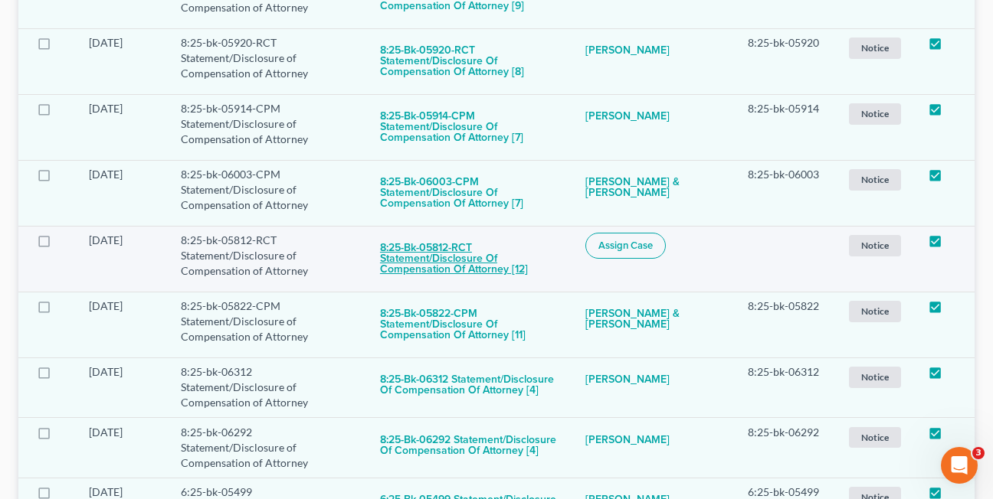
click at [422, 255] on button "8:25-bk-05812-RCT Statement/Disclosure of Compensation of Attorney [12]" at bounding box center [470, 259] width 181 height 52
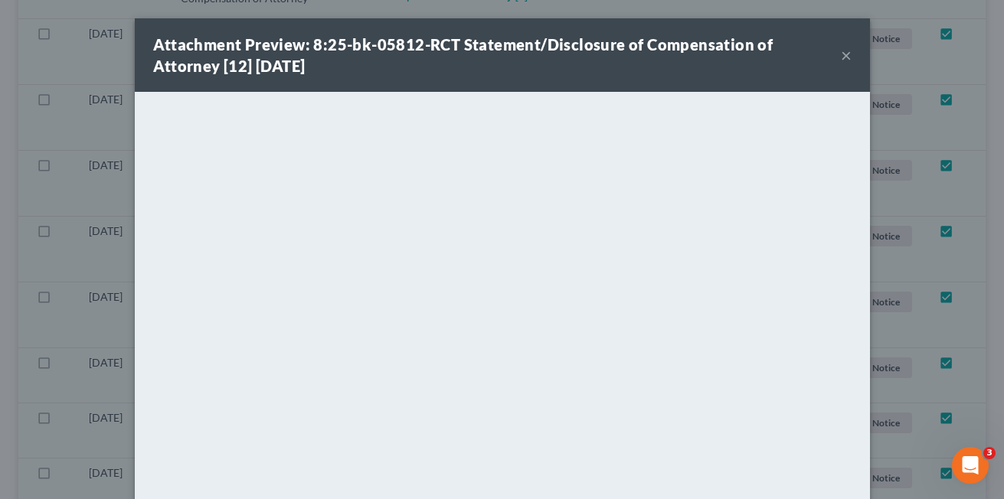
click at [844, 56] on button "×" at bounding box center [846, 55] width 11 height 18
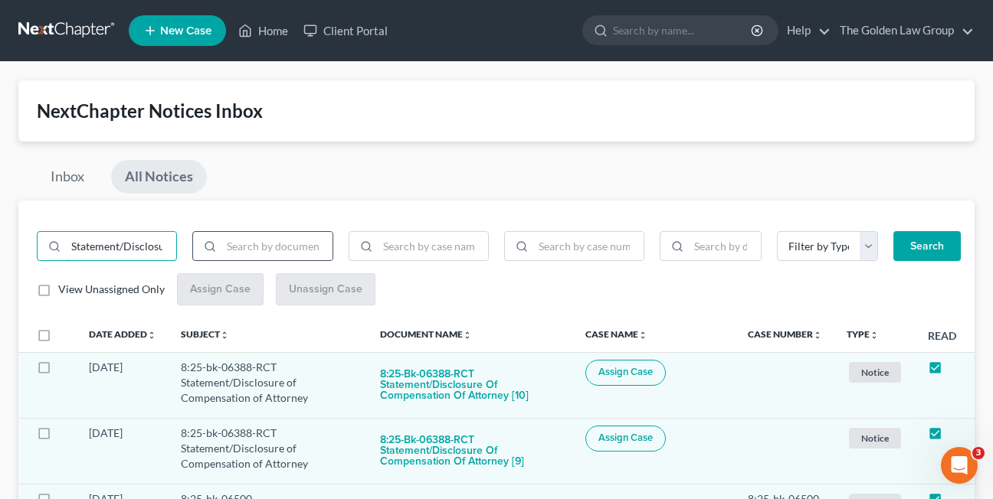
scroll to position [0, 150]
drag, startPoint x: 71, startPoint y: 246, endPoint x: 225, endPoint y: 245, distance: 154.0
click at [225, 245] on div "Statement/Disclosure of Compensation of Attorney" at bounding box center [262, 252] width 467 height 43
click at [893, 231] on button "Search" at bounding box center [926, 246] width 67 height 31
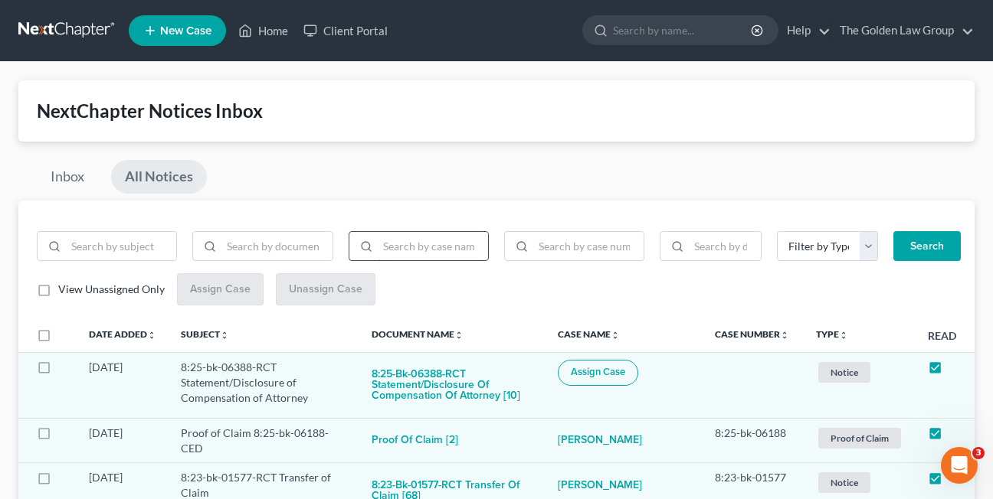
click at [421, 241] on input "search" at bounding box center [433, 246] width 110 height 29
paste input "8:25-bk-05812"
type input "8:25-bk-05812"
click at [893, 231] on button "Search" at bounding box center [926, 246] width 67 height 31
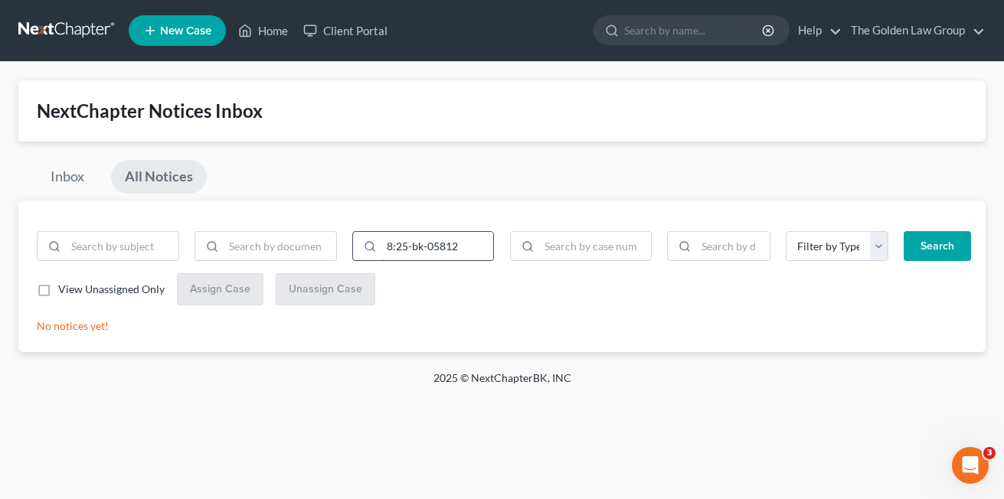
drag, startPoint x: 383, startPoint y: 243, endPoint x: 471, endPoint y: 243, distance: 88.1
click at [477, 244] on input "8:25-bk-05812" at bounding box center [437, 246] width 113 height 29
click at [556, 240] on input "search" at bounding box center [595, 246] width 113 height 29
paste input "8:25-bk-05812"
click at [904, 231] on button "Search" at bounding box center [937, 246] width 67 height 31
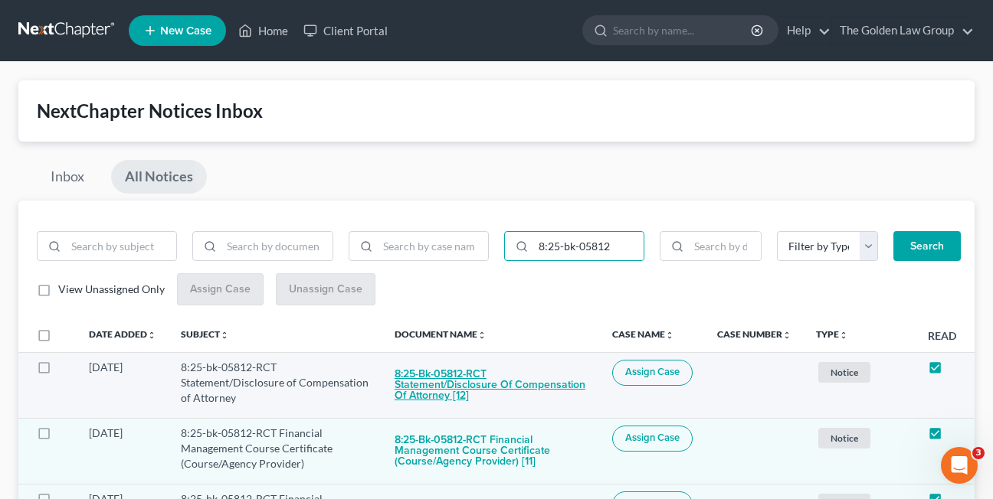
click at [420, 394] on button "8:25-bk-05812-RCT Statement/Disclosure of Compensation of Attorney [12]" at bounding box center [491, 386] width 193 height 52
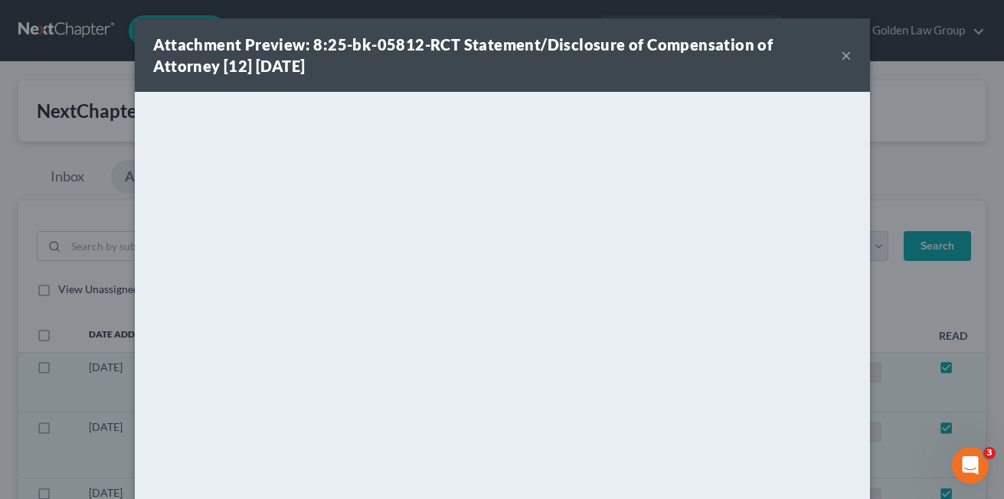
click at [844, 57] on button "×" at bounding box center [846, 55] width 11 height 18
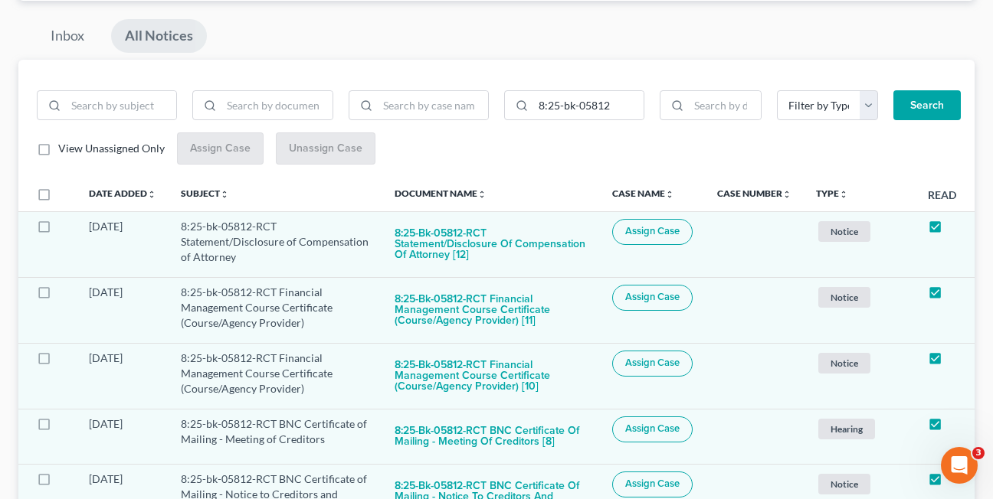
scroll to position [137, 0]
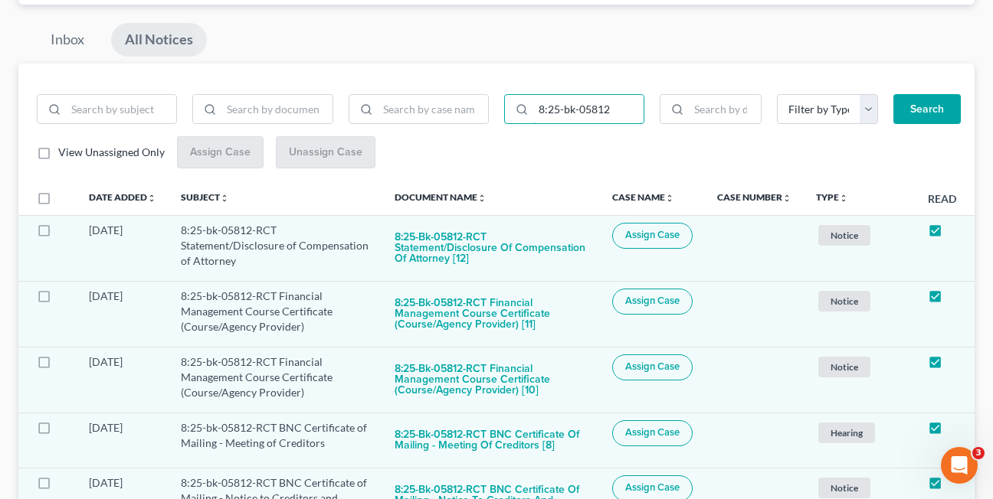
drag, startPoint x: 535, startPoint y: 110, endPoint x: 654, endPoint y: 106, distance: 118.8
click at [654, 106] on div "8:25-bk-05812 Filter by Type Hearing Notice Proof of Claim Search" at bounding box center [729, 115] width 467 height 43
paste input "6171"
type input "8:25-bk-06171"
click at [893, 94] on button "Search" at bounding box center [926, 109] width 67 height 31
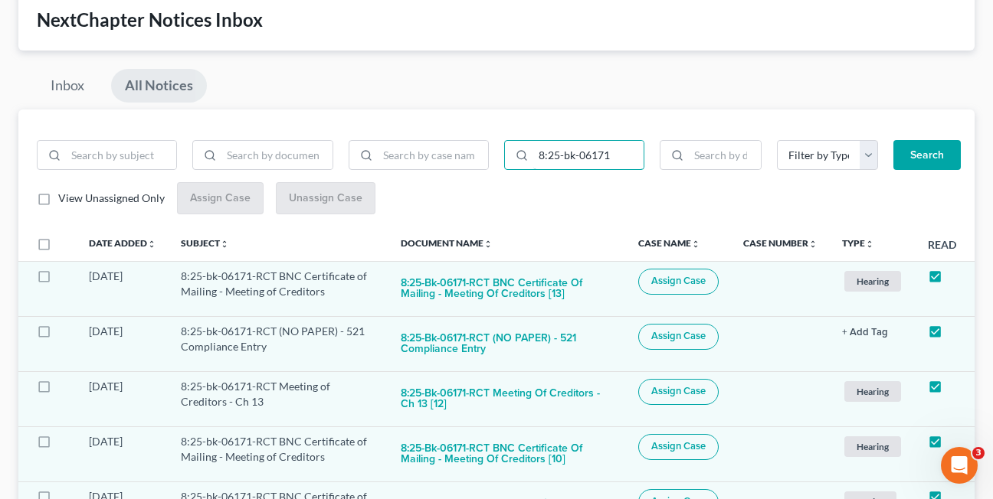
scroll to position [0, 0]
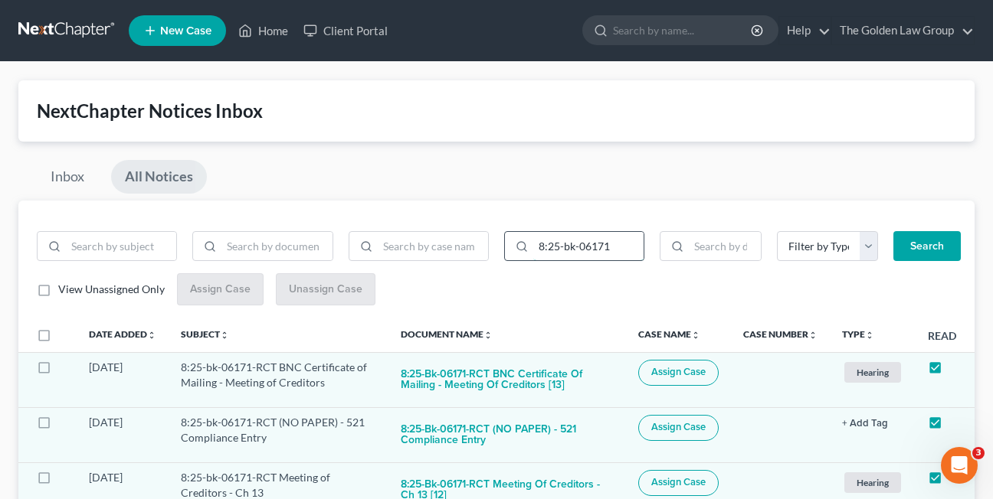
drag, startPoint x: 538, startPoint y: 247, endPoint x: 616, endPoint y: 247, distance: 78.1
click at [616, 247] on input "8:25-bk-06171" at bounding box center [588, 246] width 110 height 29
paste input "8:25-bk-06243"
click at [893, 231] on button "Search" at bounding box center [926, 246] width 67 height 31
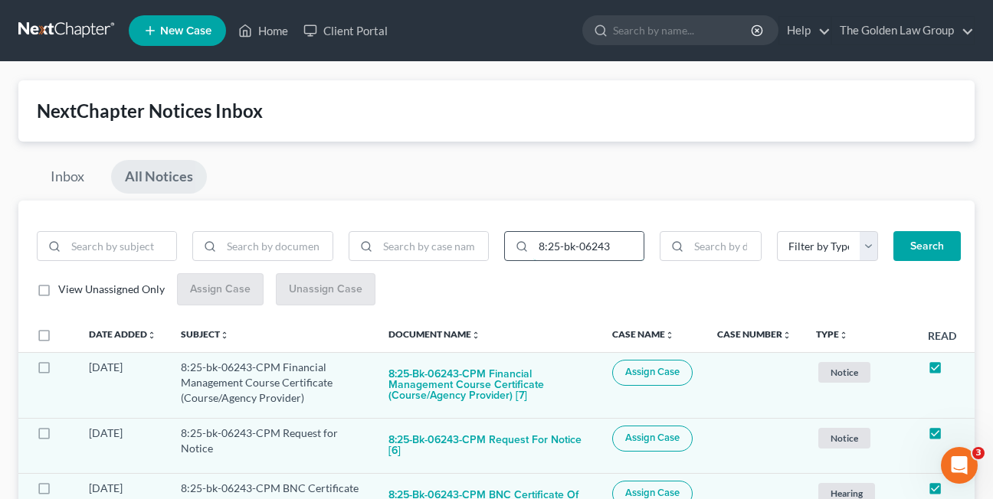
drag, startPoint x: 535, startPoint y: 244, endPoint x: 627, endPoint y: 245, distance: 91.9
click at [627, 245] on input "8:25-bk-06243" at bounding box center [588, 246] width 110 height 29
paste input "8:25-bk-06236"
type input "8:25-bk-06236"
click at [893, 231] on button "Search" at bounding box center [926, 246] width 67 height 31
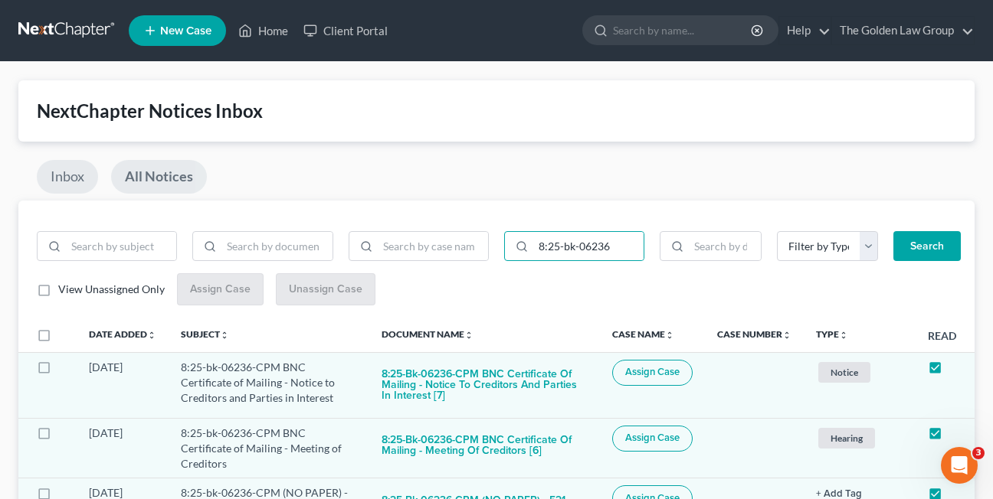
click at [66, 172] on link "Inbox" at bounding box center [67, 177] width 61 height 34
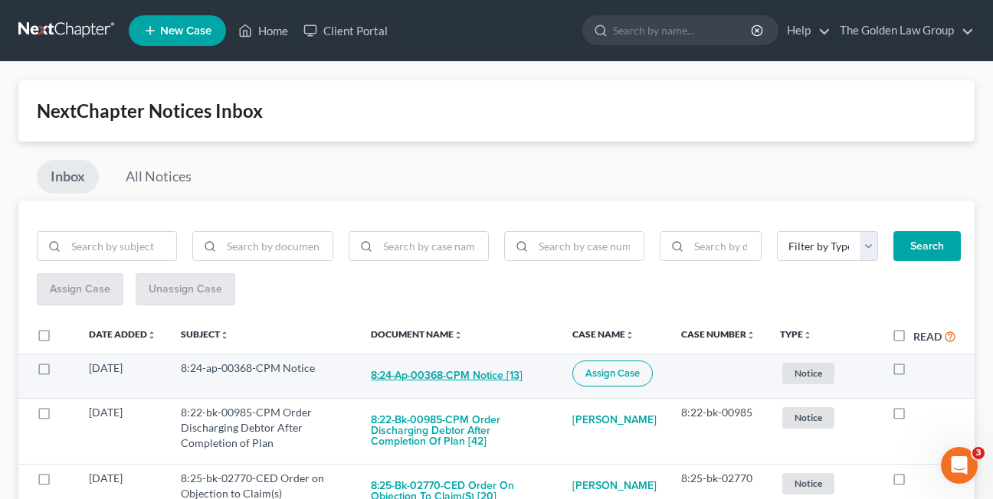
click at [422, 376] on button "8:24-ap-00368-CPM Notice [13]" at bounding box center [447, 376] width 152 height 31
checkbox input "true"
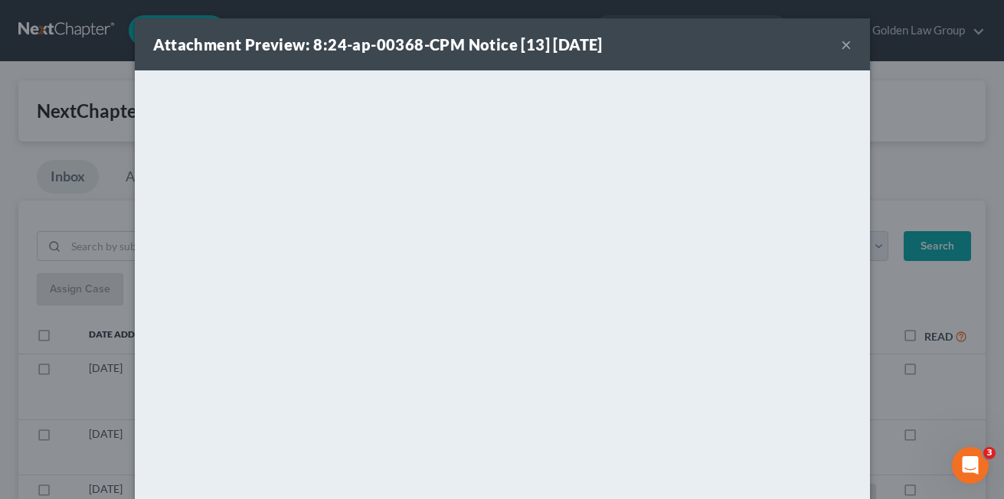
click at [841, 42] on button "×" at bounding box center [846, 44] width 11 height 18
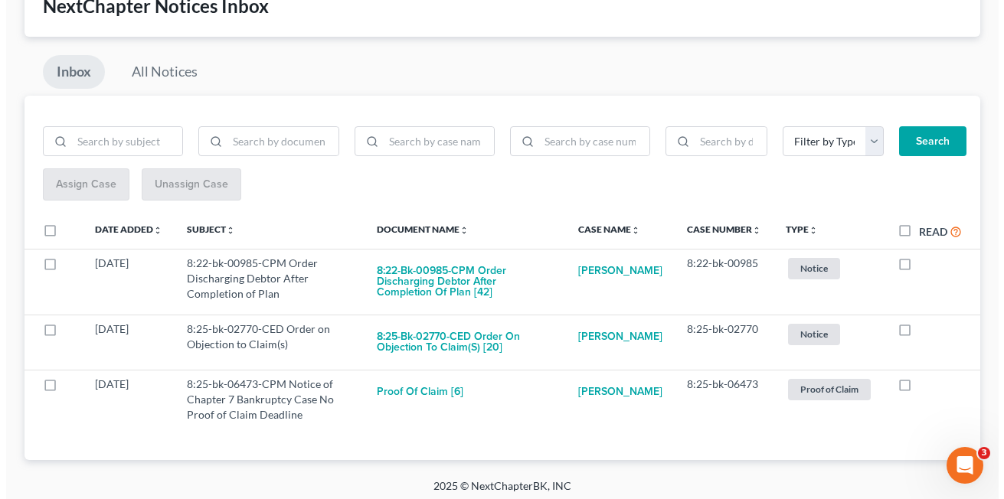
scroll to position [112, 0]
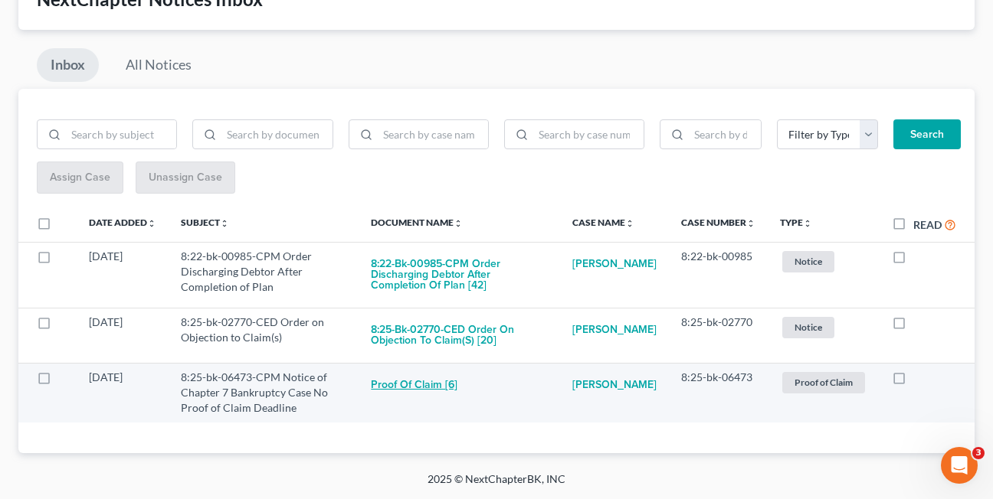
click at [401, 388] on button "Proof of Claim [6]" at bounding box center [414, 385] width 87 height 31
checkbox input "true"
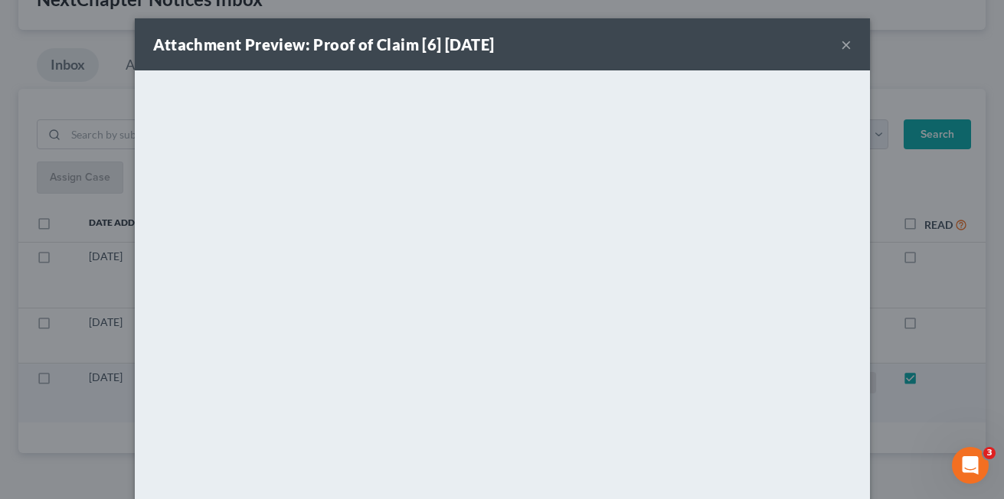
scroll to position [46, 0]
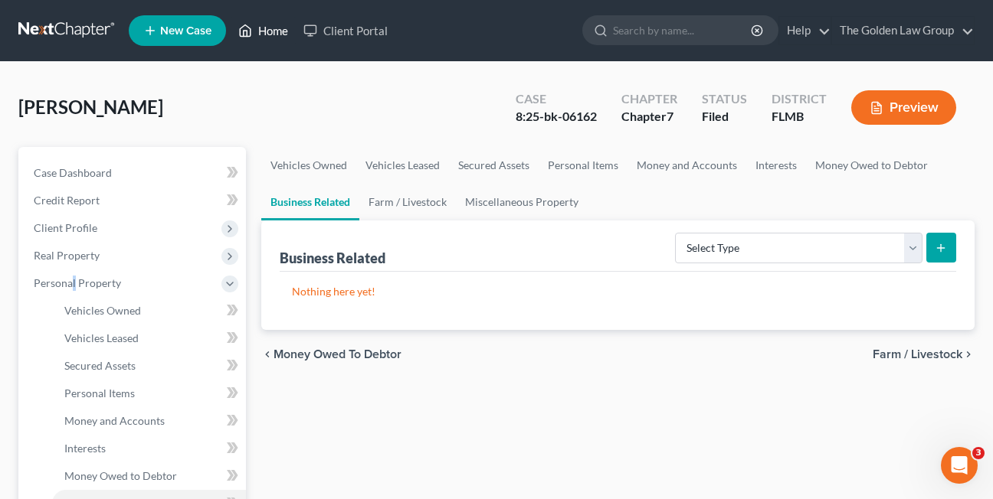
click at [277, 31] on link "Home" at bounding box center [263, 31] width 65 height 28
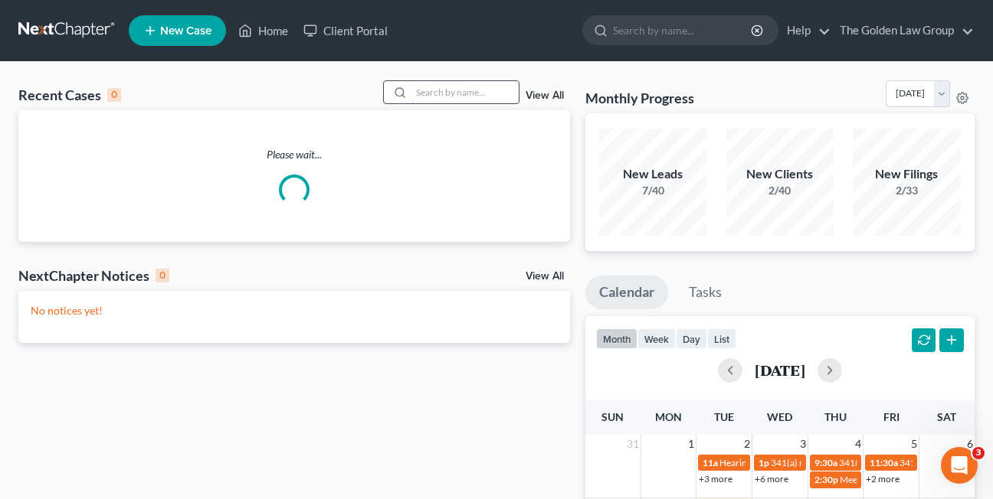
click at [429, 91] on input "search" at bounding box center [464, 92] width 107 height 22
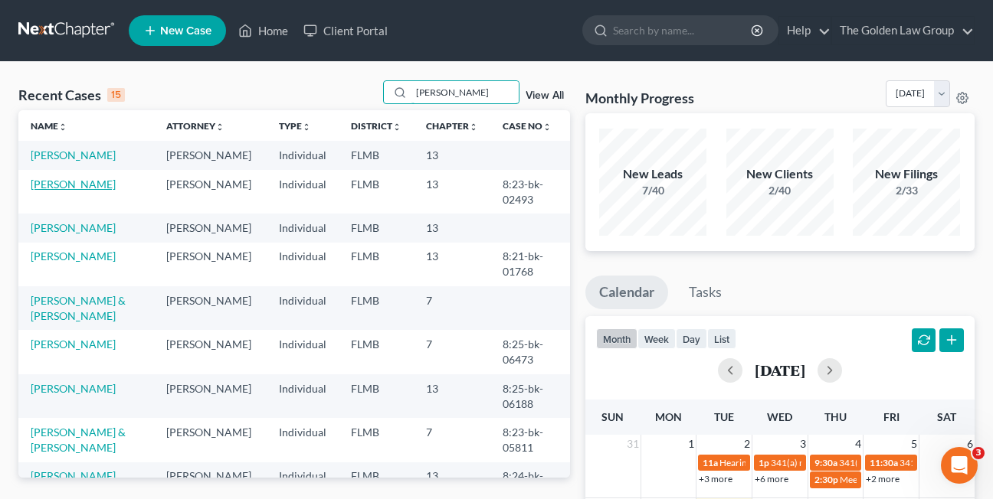
type input "scott"
click at [68, 180] on link "Scott, Michael" at bounding box center [73, 184] width 85 height 13
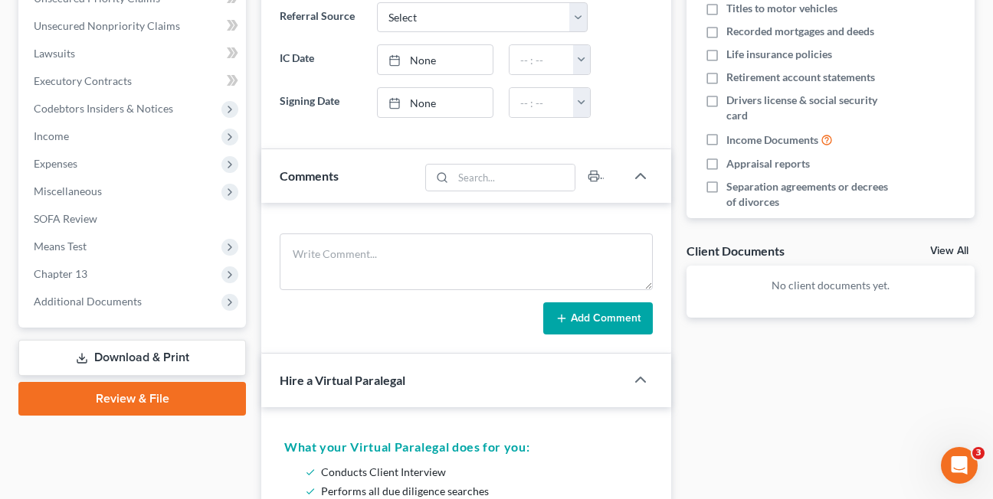
scroll to position [379, 0]
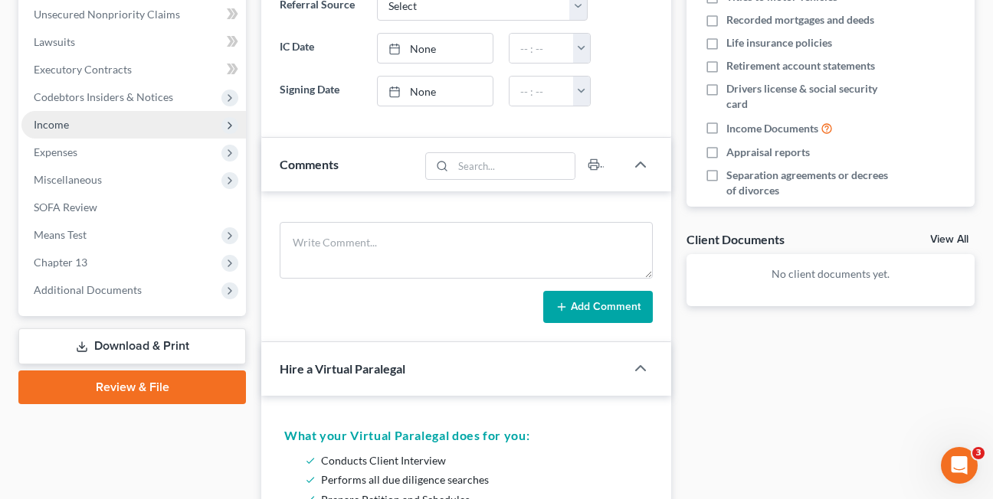
click at [51, 123] on span "Income" at bounding box center [51, 124] width 35 height 13
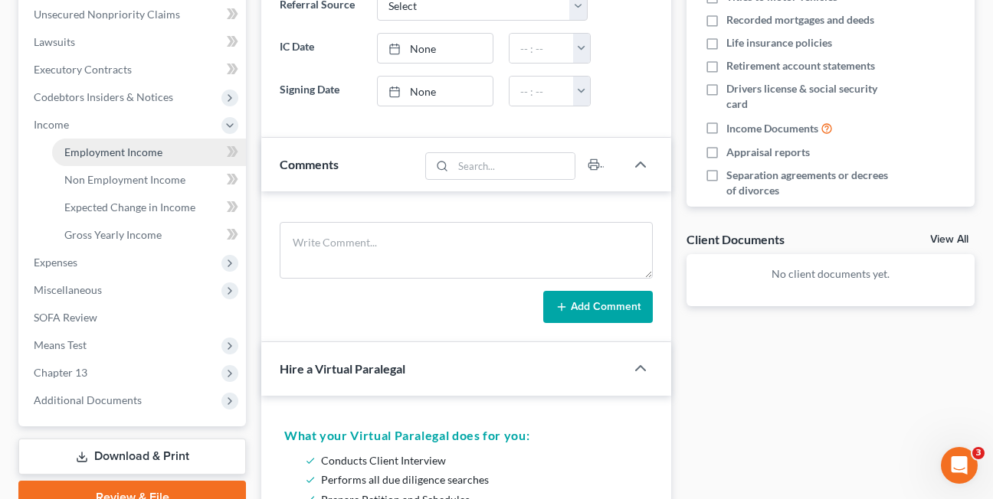
click at [123, 159] on link "Employment Income" at bounding box center [149, 153] width 194 height 28
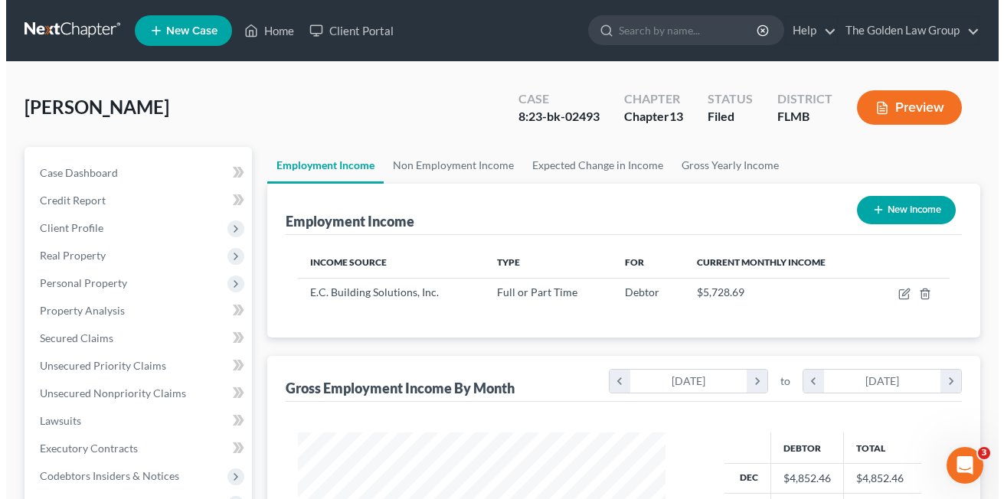
scroll to position [275, 398]
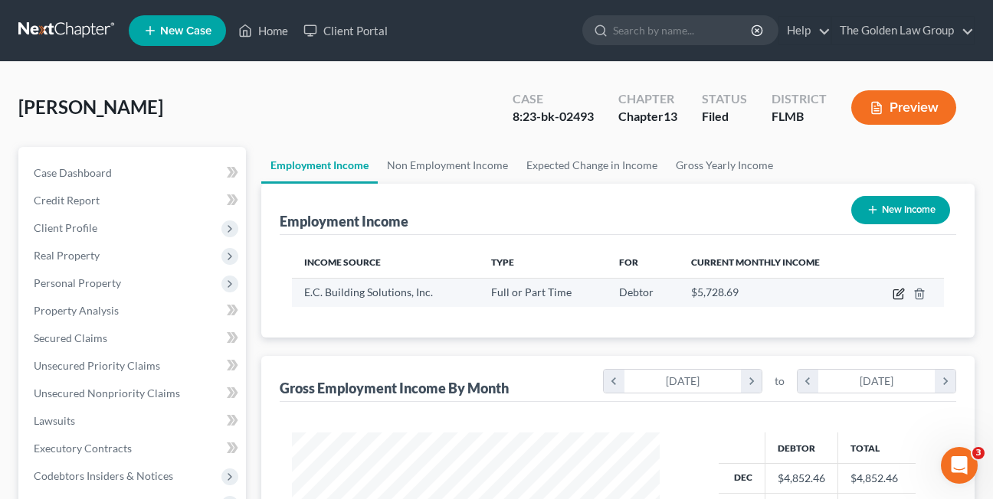
click at [896, 293] on icon "button" at bounding box center [898, 294] width 12 height 12
select select "0"
select select "9"
select select "3"
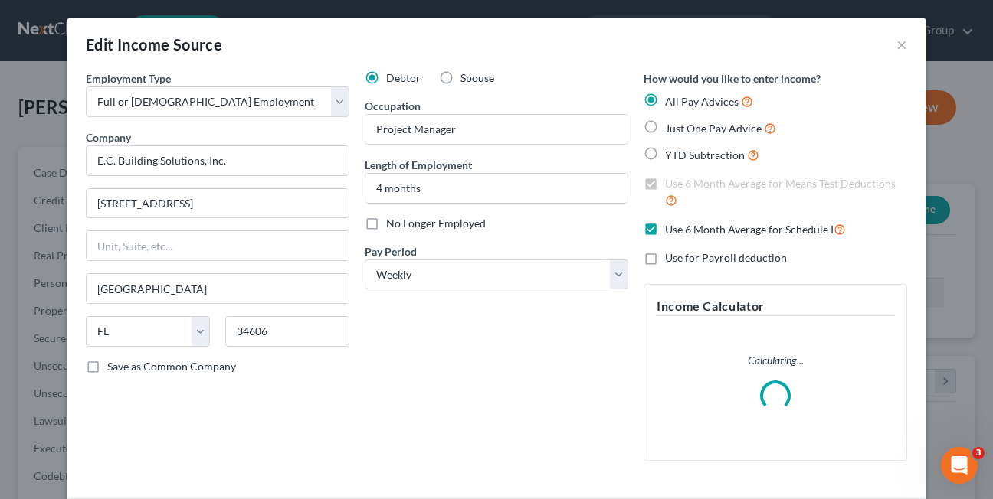
scroll to position [275, 404]
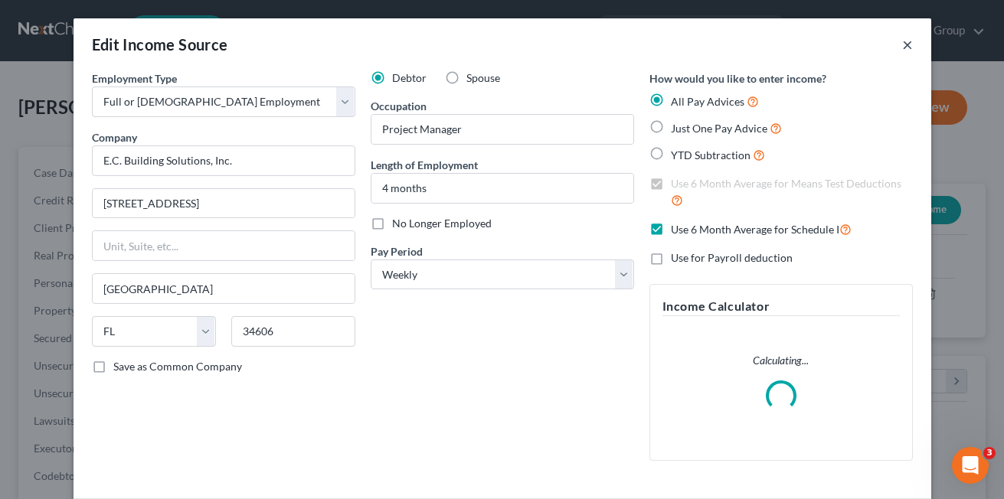
click at [902, 48] on button "×" at bounding box center [907, 44] width 11 height 18
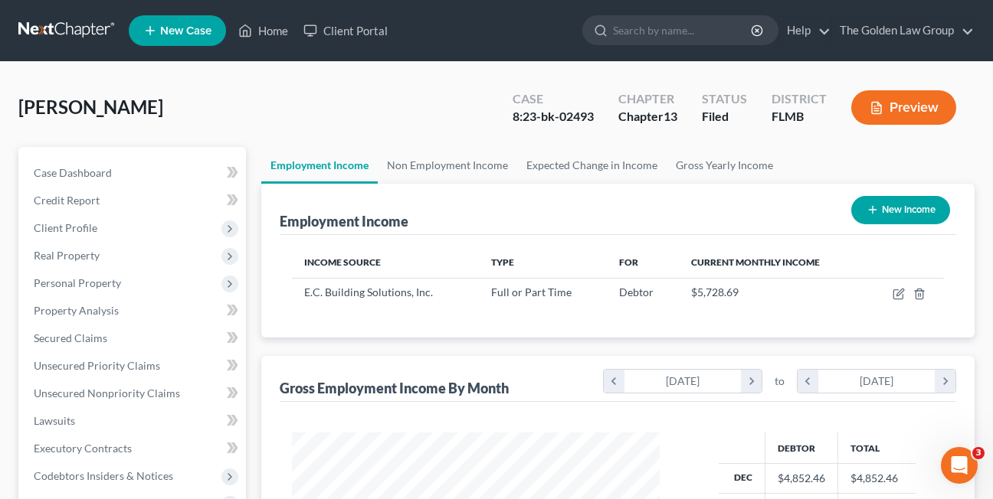
scroll to position [765772, 765648]
click at [254, 26] on link "Home" at bounding box center [263, 31] width 65 height 28
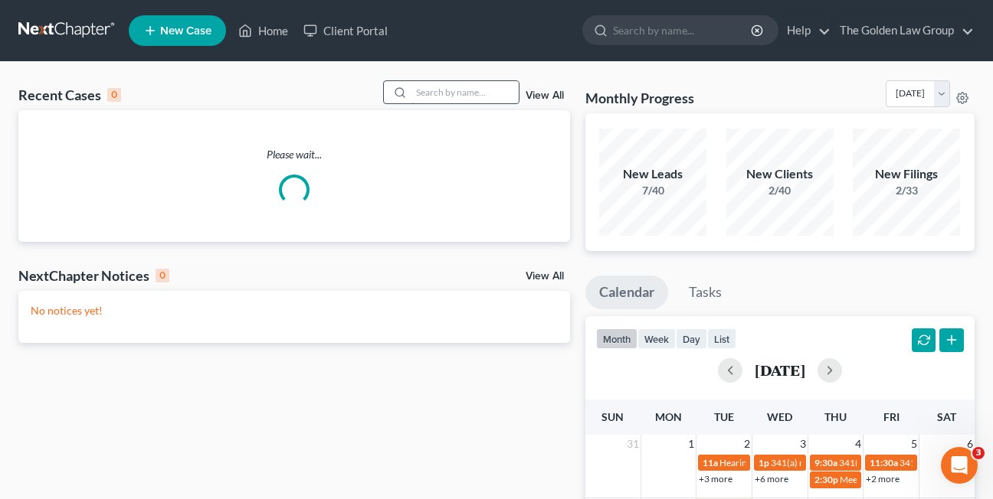
click at [444, 96] on input "search" at bounding box center [464, 92] width 107 height 22
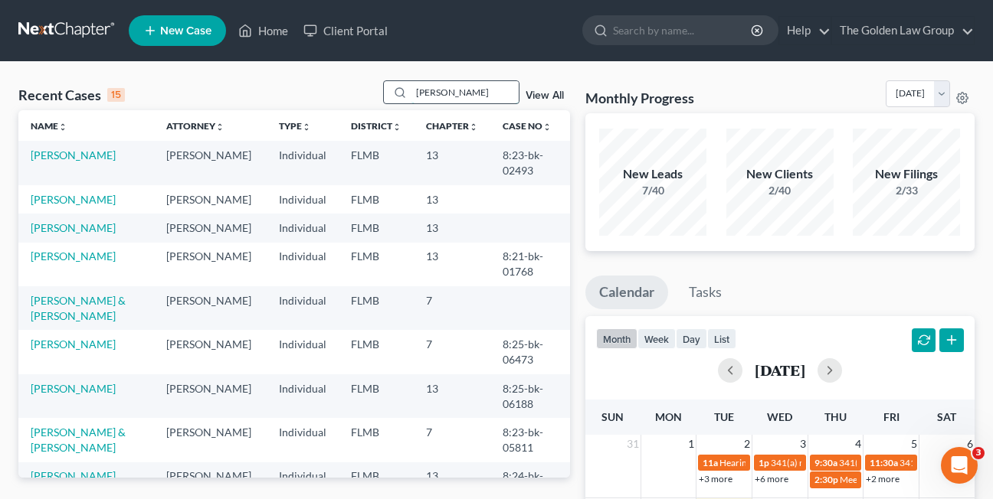
type input "scott"
click at [56, 345] on link "Scott, Rebecca" at bounding box center [73, 344] width 85 height 13
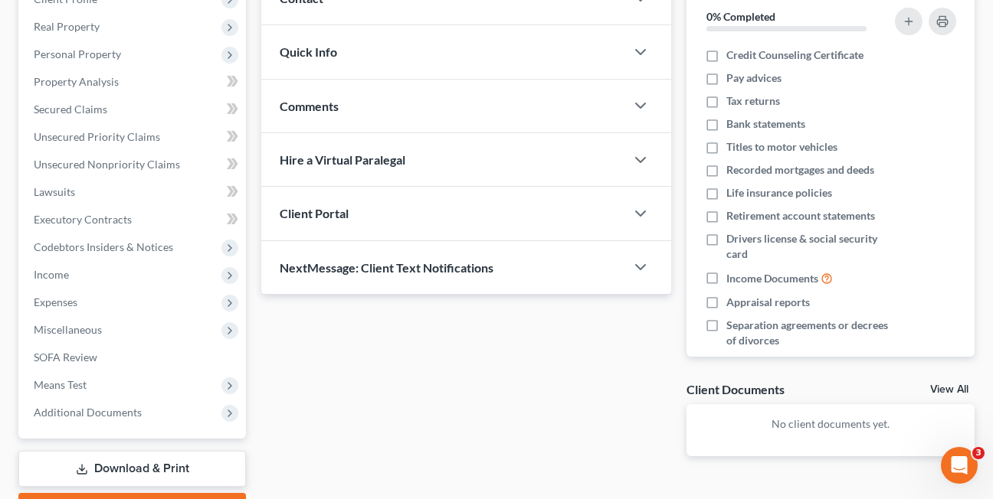
scroll to position [242, 0]
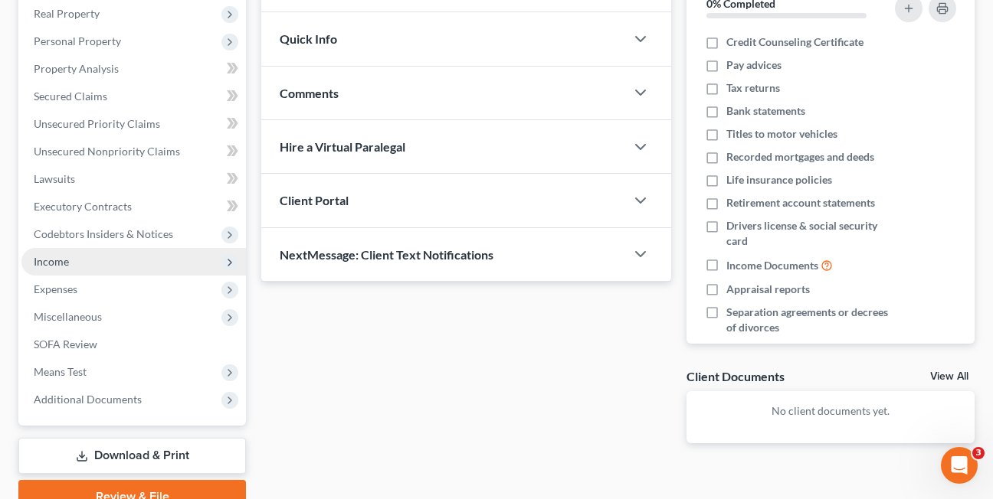
click at [57, 264] on span "Income" at bounding box center [51, 261] width 35 height 13
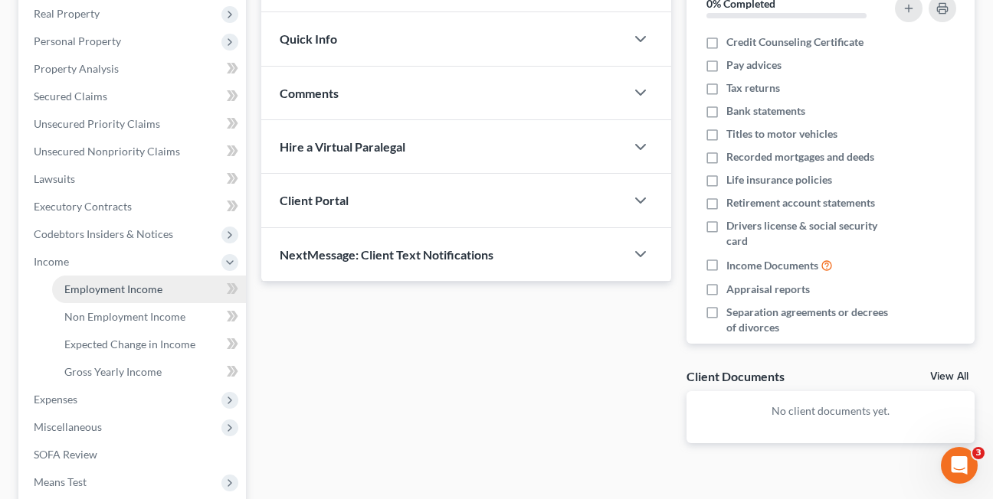
click at [94, 287] on span "Employment Income" at bounding box center [113, 289] width 98 height 13
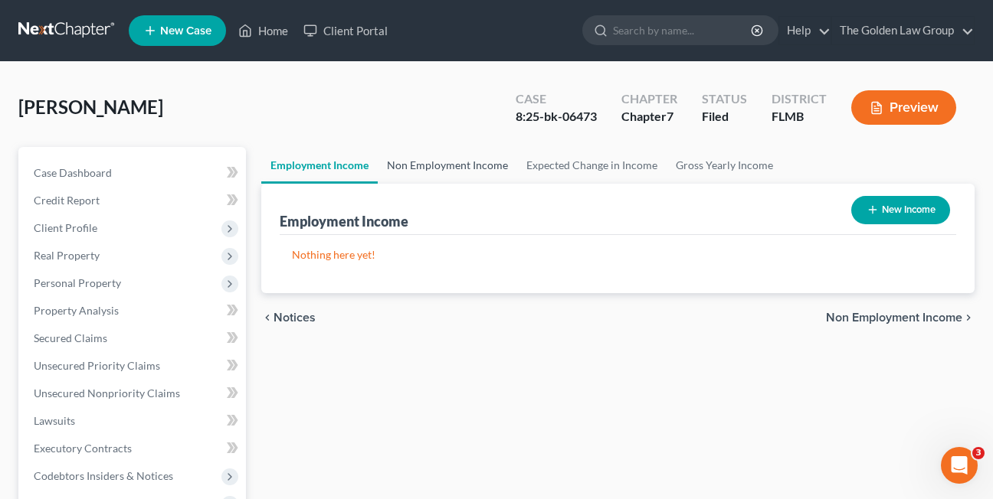
click at [428, 164] on link "Non Employment Income" at bounding box center [447, 165] width 139 height 37
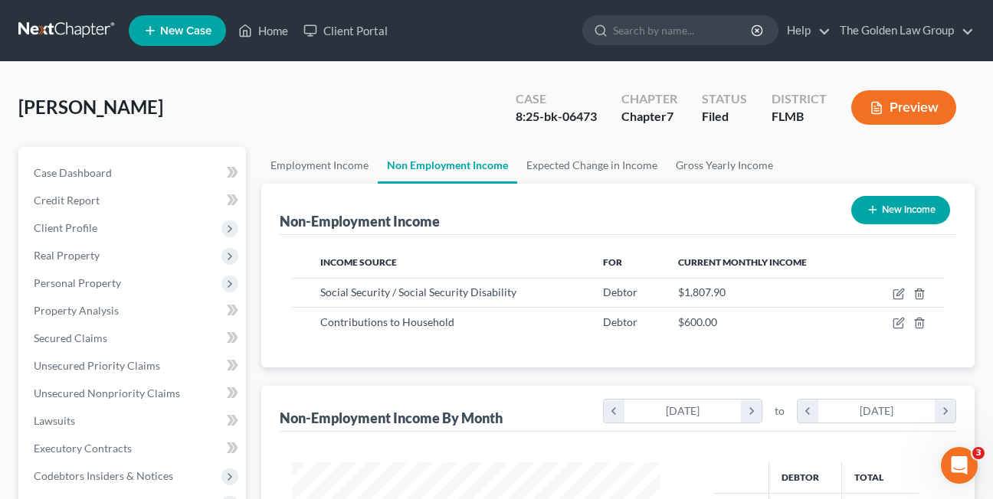
scroll to position [275, 398]
